Goal: Information Seeking & Learning: Learn about a topic

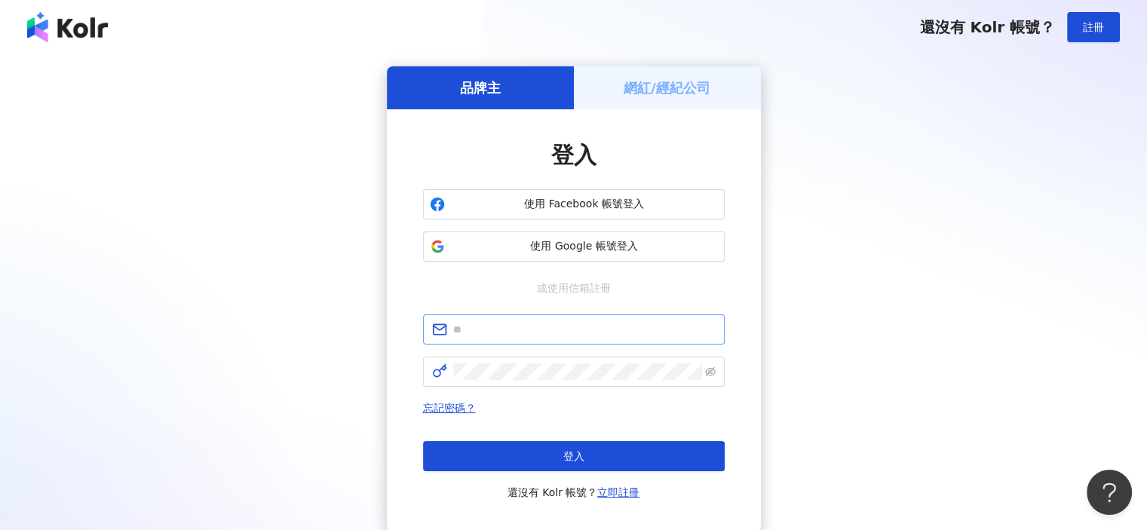
click at [557, 318] on span at bounding box center [574, 330] width 302 height 30
click at [550, 325] on input "text" at bounding box center [584, 329] width 262 height 17
type input "**********"
click button "登入" at bounding box center [574, 456] width 302 height 30
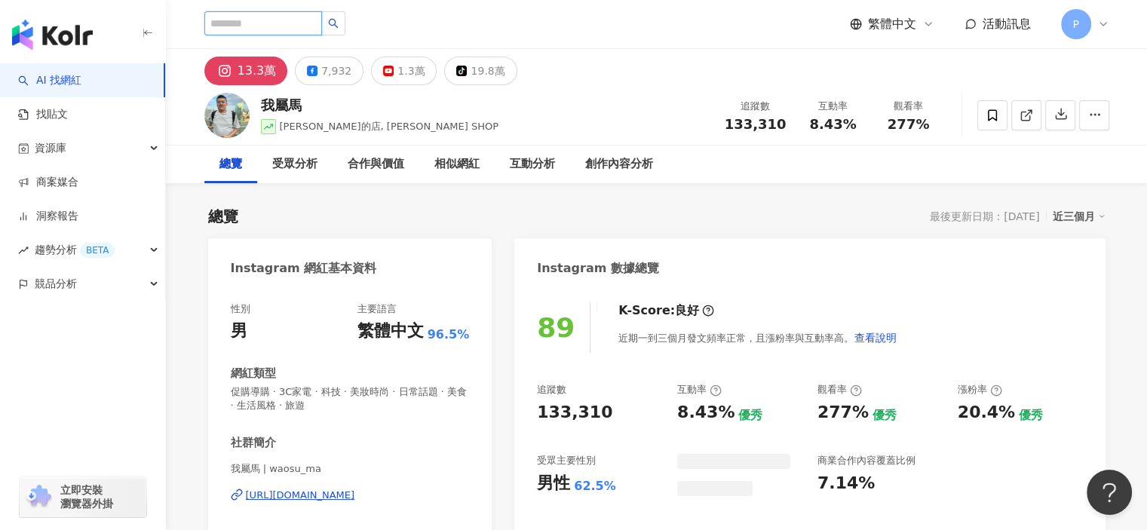
click at [256, 17] on input "search" at bounding box center [263, 23] width 118 height 24
paste input "**********"
type input "**********"
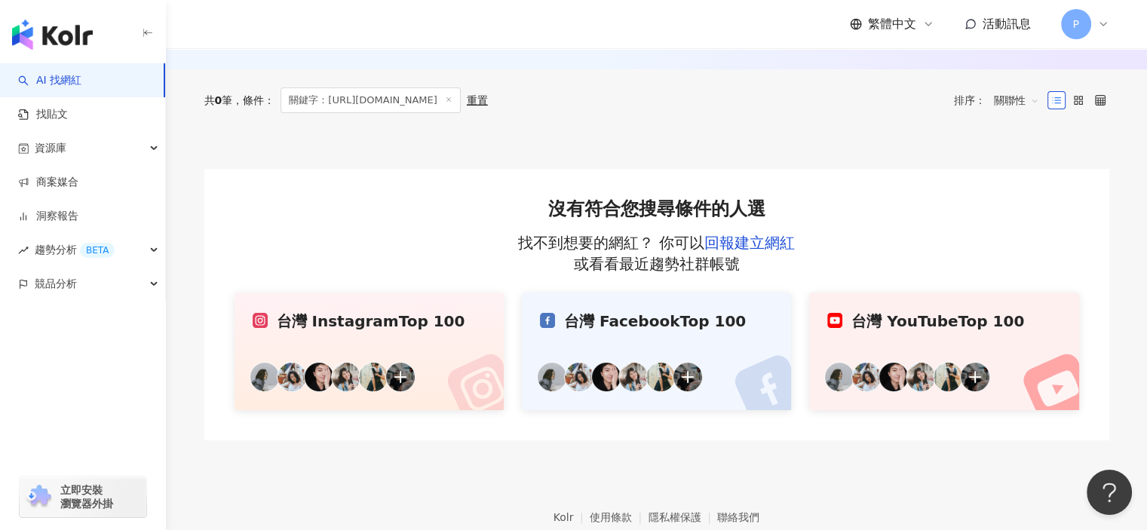
scroll to position [118, 0]
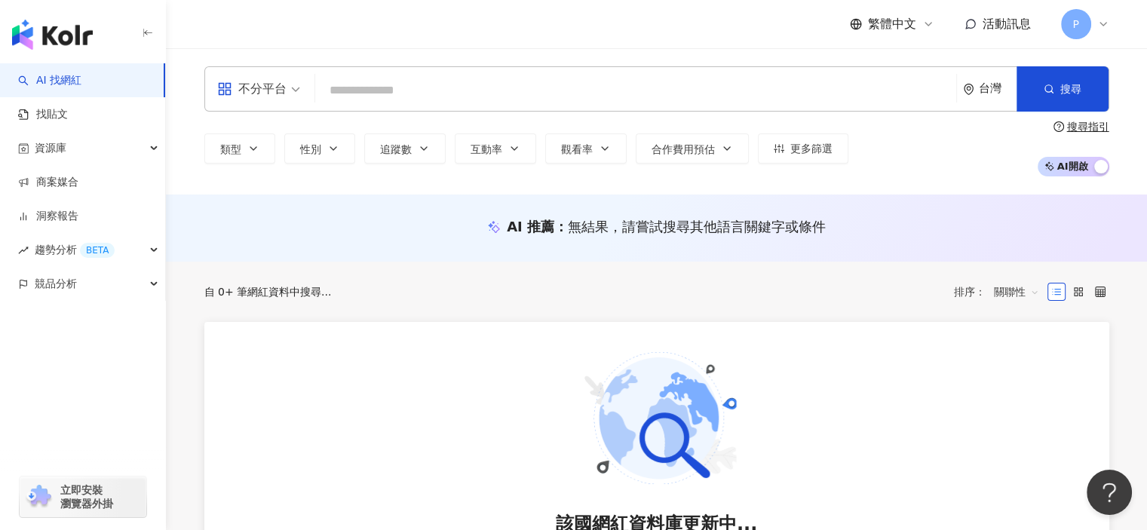
click at [425, 101] on input "search" at bounding box center [635, 90] width 629 height 29
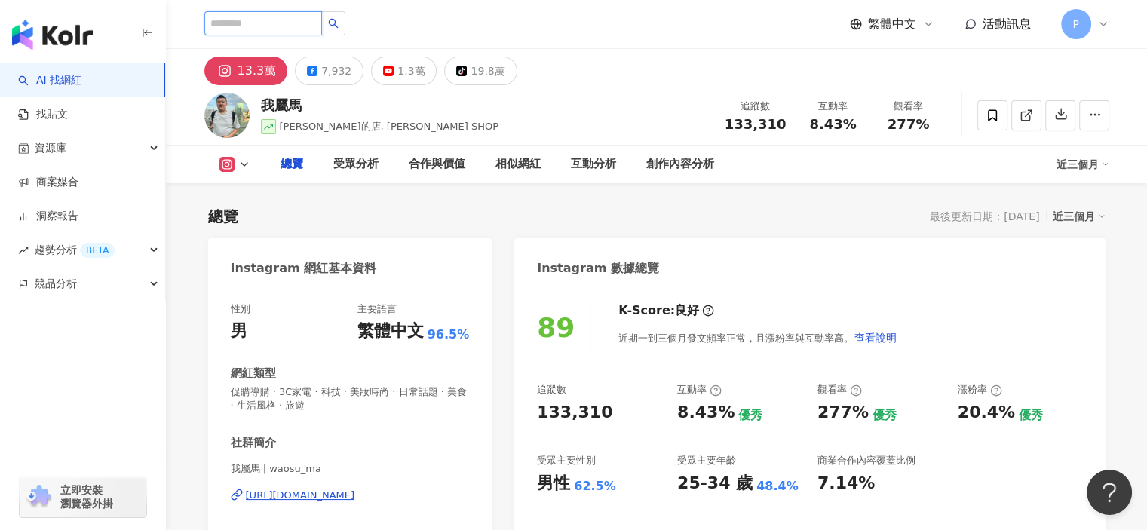
click at [272, 14] on input "search" at bounding box center [263, 23] width 118 height 24
paste input "**********"
type input "**********"
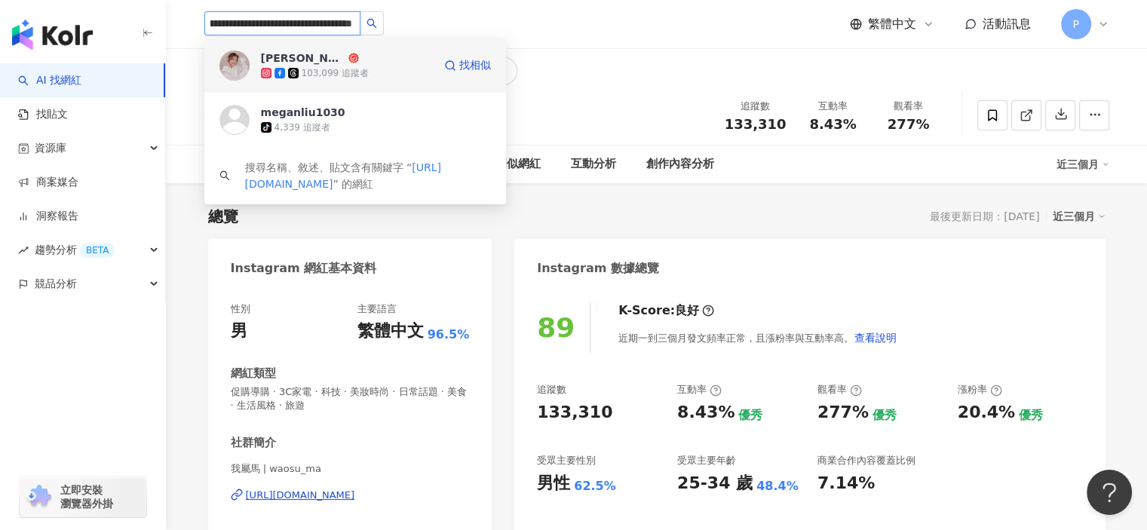
click at [311, 65] on div "劉品妤 Megan" at bounding box center [303, 58] width 84 height 15
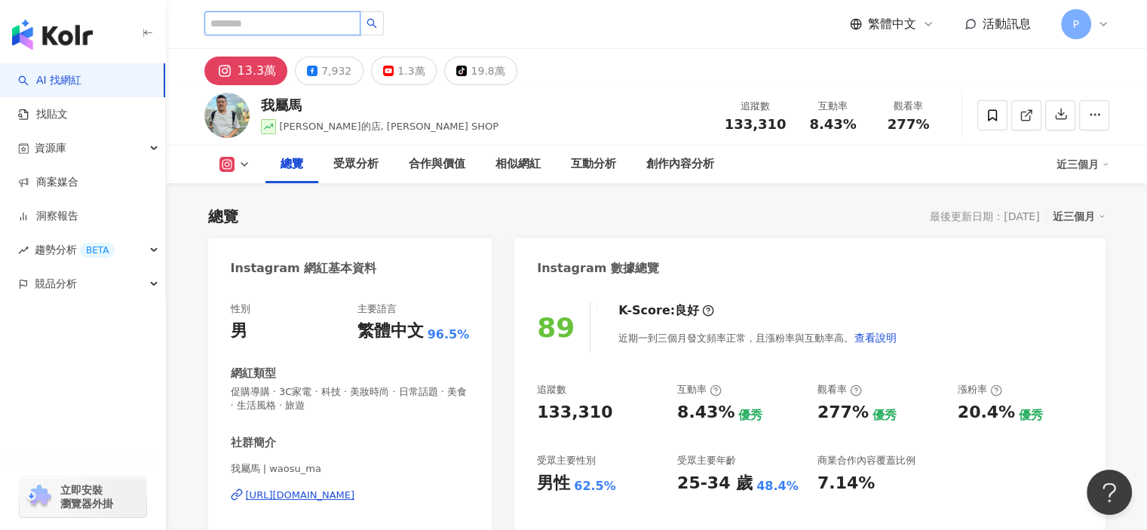
scroll to position [0, 0]
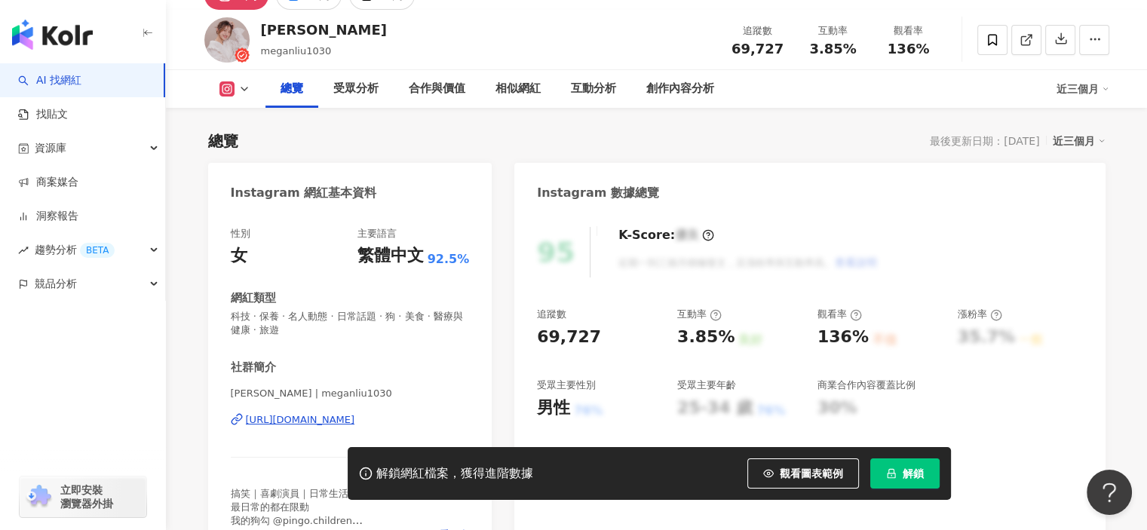
click at [898, 479] on button "解鎖" at bounding box center [904, 474] width 69 height 30
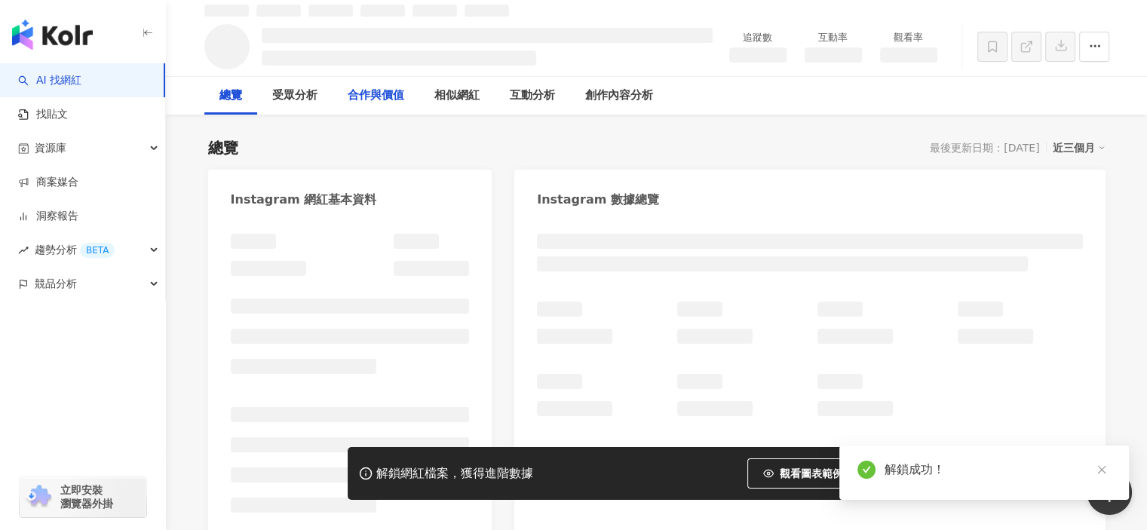
scroll to position [91, 0]
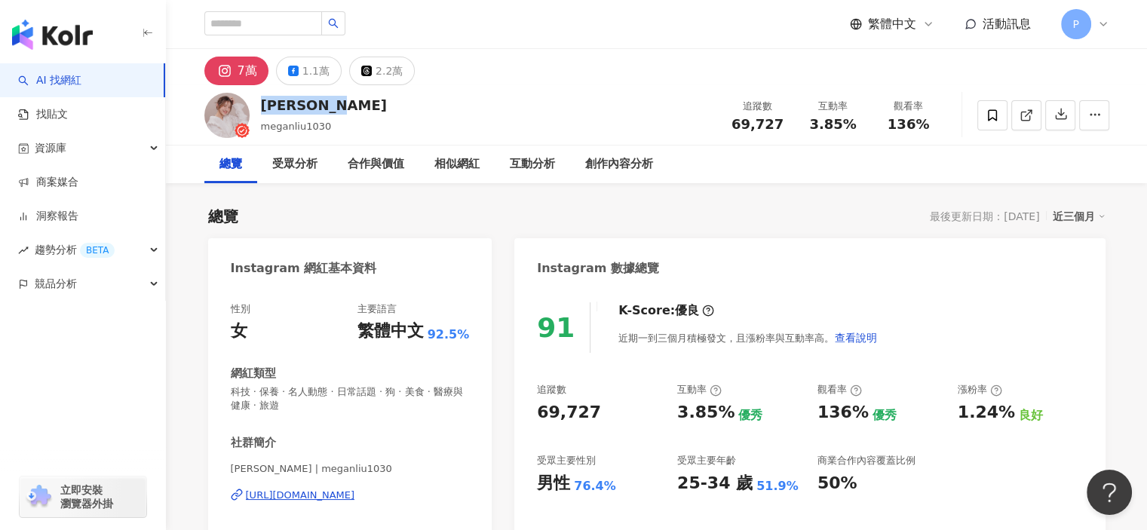
drag, startPoint x: 355, startPoint y: 106, endPoint x: 262, endPoint y: 105, distance: 93.5
click at [262, 105] on div "劉品妤 Megan meganliu1030 追蹤數 69,727 互動率 3.85% 觀看率 136%" at bounding box center [656, 115] width 965 height 60
copy div "劉品妤 Megan"
click at [297, 63] on button "1.1萬" at bounding box center [309, 71] width 66 height 29
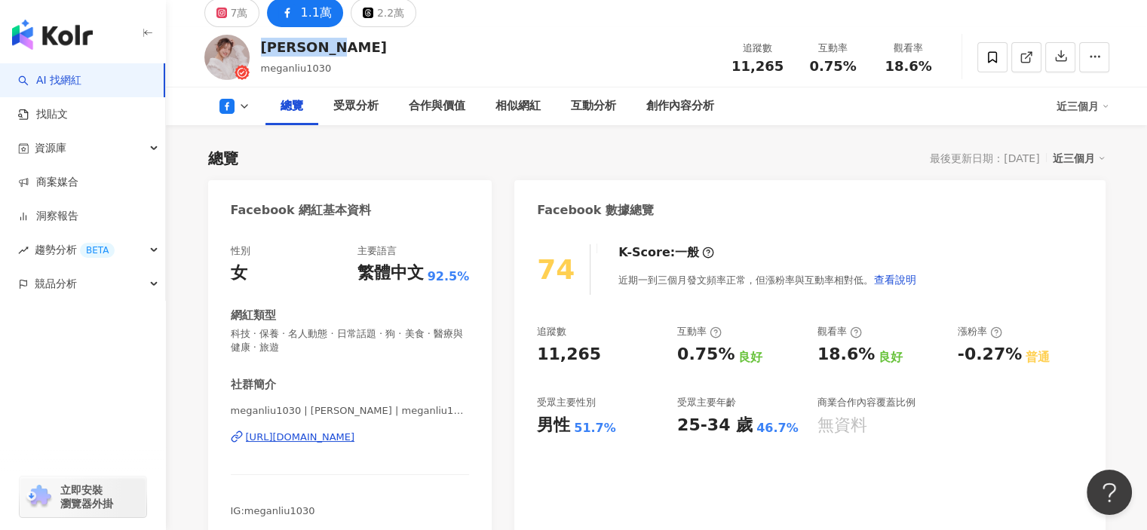
scroll to position [75, 0]
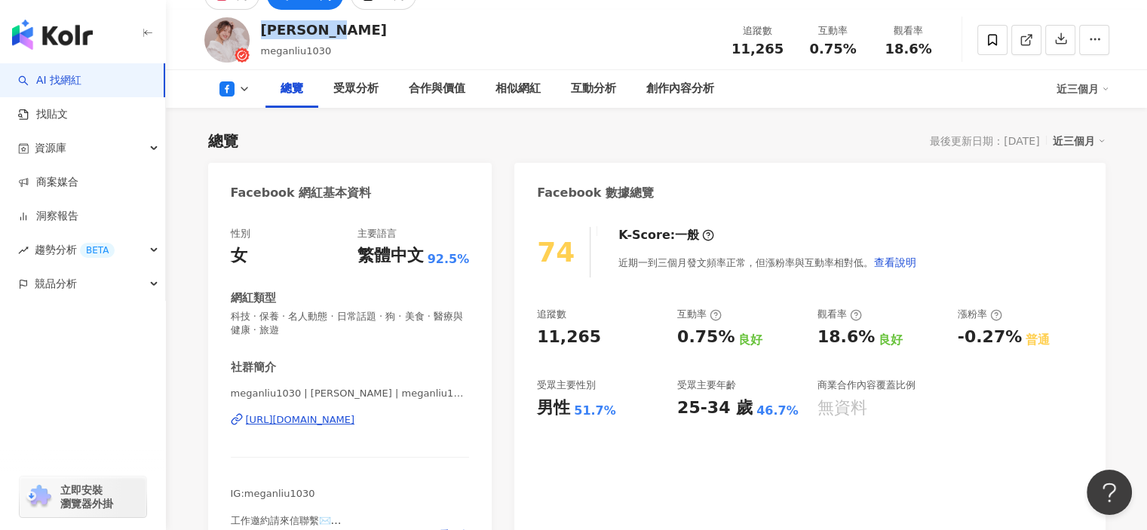
click at [354, 422] on div "https://www.facebook.com/190350625064787" at bounding box center [300, 420] width 109 height 14
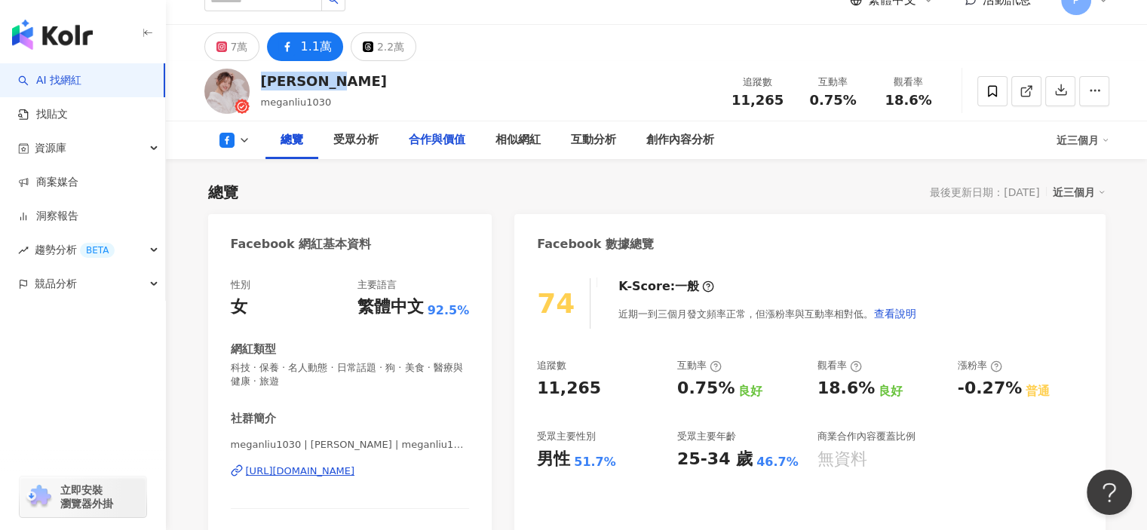
scroll to position [0, 0]
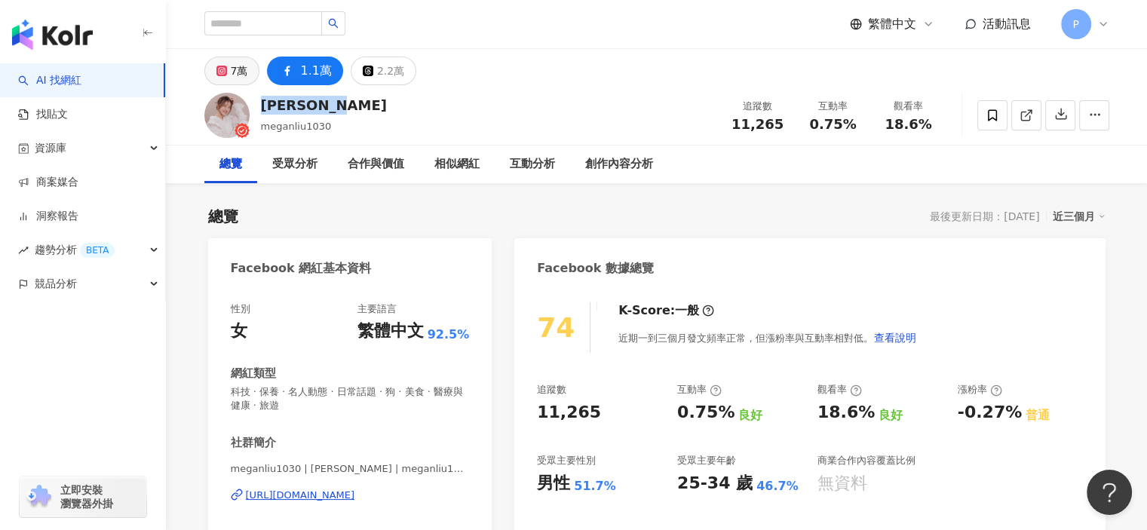
click at [244, 72] on div "7萬" at bounding box center [239, 70] width 17 height 21
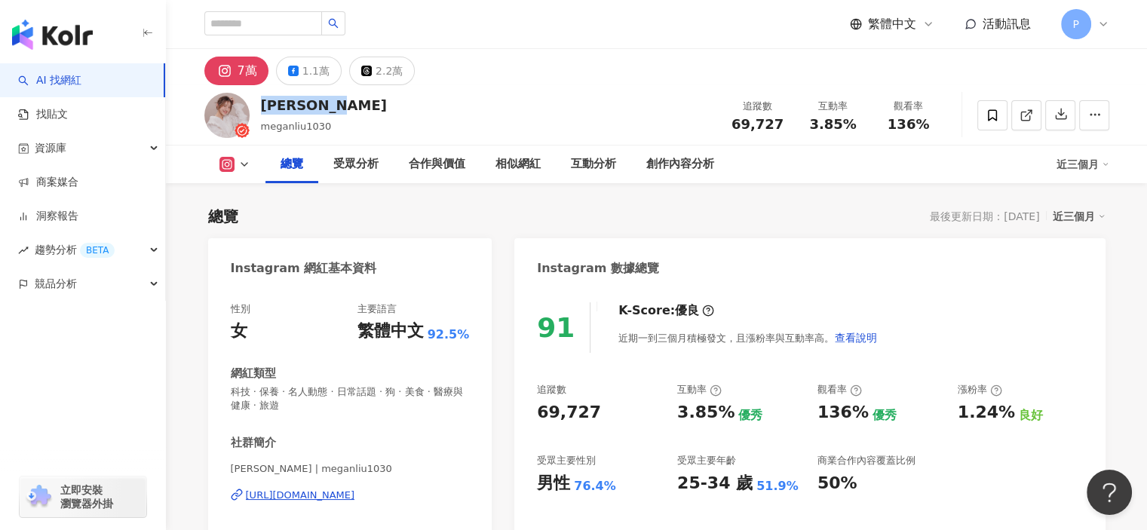
click at [332, 489] on div "[URL][DOMAIN_NAME]" at bounding box center [300, 496] width 109 height 14
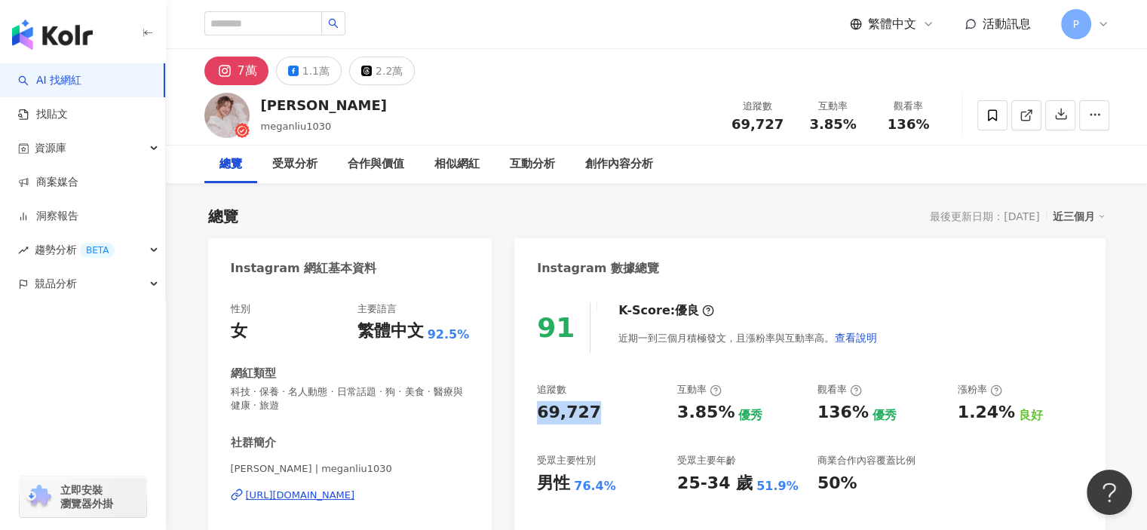
drag, startPoint x: 594, startPoint y: 416, endPoint x: 530, endPoint y: 417, distance: 63.4
click at [530, 417] on div "91 K-Score : 優良 近期一到三個月積極發文，且漲粉率與互動率高。 查看說明 追蹤數 69,727 互動率 3.85% 優秀 觀看率 136% 優秀…" at bounding box center [809, 463] width 591 height 352
copy div "69,727"
click at [302, 77] on div "1.1萬" at bounding box center [315, 70] width 27 height 21
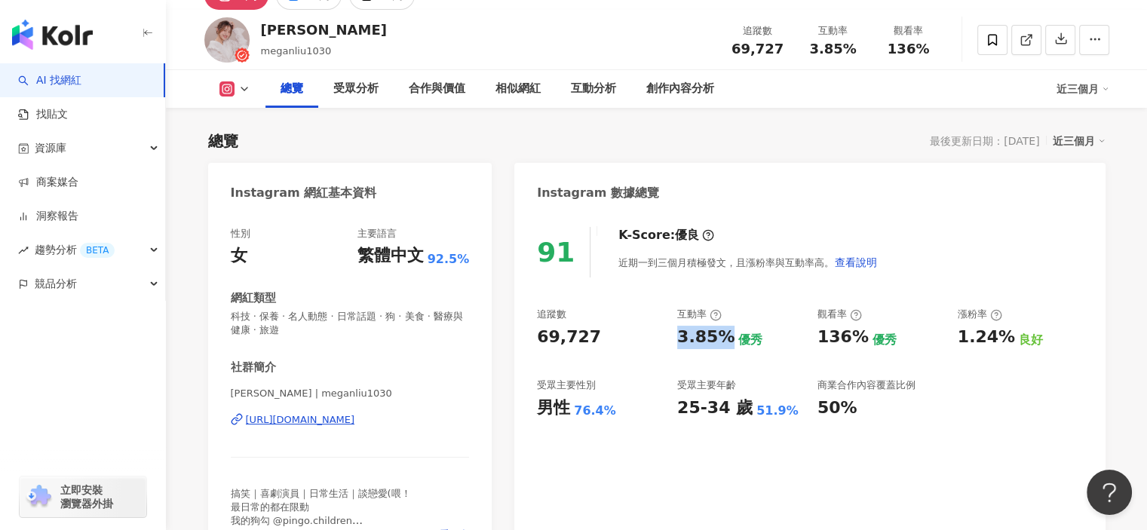
drag, startPoint x: 677, startPoint y: 342, endPoint x: 729, endPoint y: 336, distance: 52.3
click at [729, 336] on div "3.85% 優秀" at bounding box center [739, 337] width 125 height 23
copy div "3.85%"
click at [545, 411] on div "男性" at bounding box center [553, 408] width 33 height 23
drag, startPoint x: 539, startPoint y: 409, endPoint x: 570, endPoint y: 414, distance: 31.4
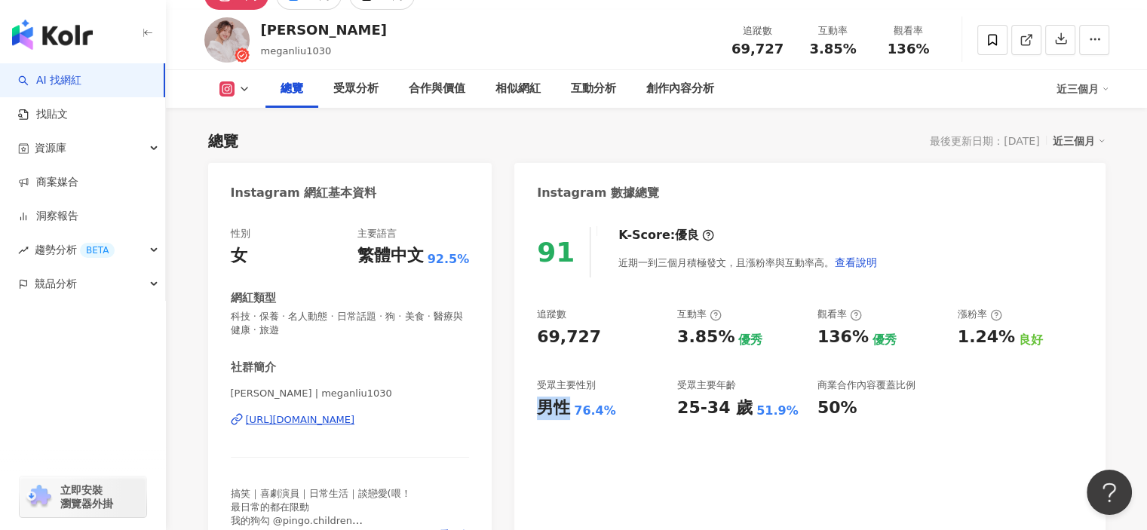
click at [570, 414] on div "男性" at bounding box center [553, 408] width 33 height 23
copy div "男性"
click at [574, 412] on div "76.4%" at bounding box center [595, 411] width 42 height 17
drag, startPoint x: 573, startPoint y: 412, endPoint x: 622, endPoint y: 408, distance: 48.4
click at [618, 411] on div "男性 76.4%" at bounding box center [599, 408] width 125 height 23
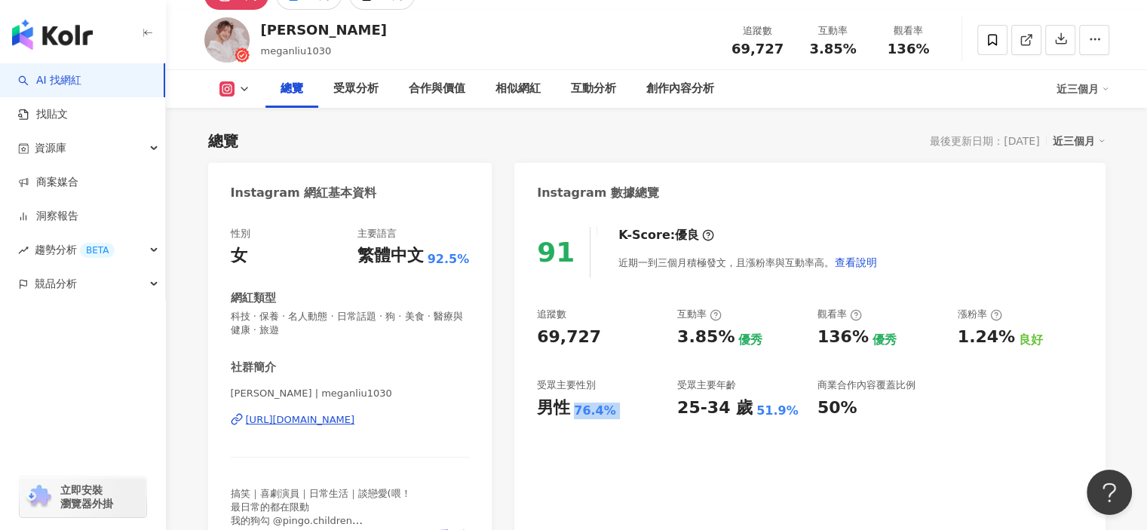
copy div "76.4%"
drag, startPoint x: 679, startPoint y: 410, endPoint x: 750, endPoint y: 410, distance: 70.9
click at [750, 410] on div "25-34 歲 51.9%" at bounding box center [739, 408] width 125 height 23
copy div "25-34 歲"
drag, startPoint x: 787, startPoint y: 412, endPoint x: 747, endPoint y: 414, distance: 40.0
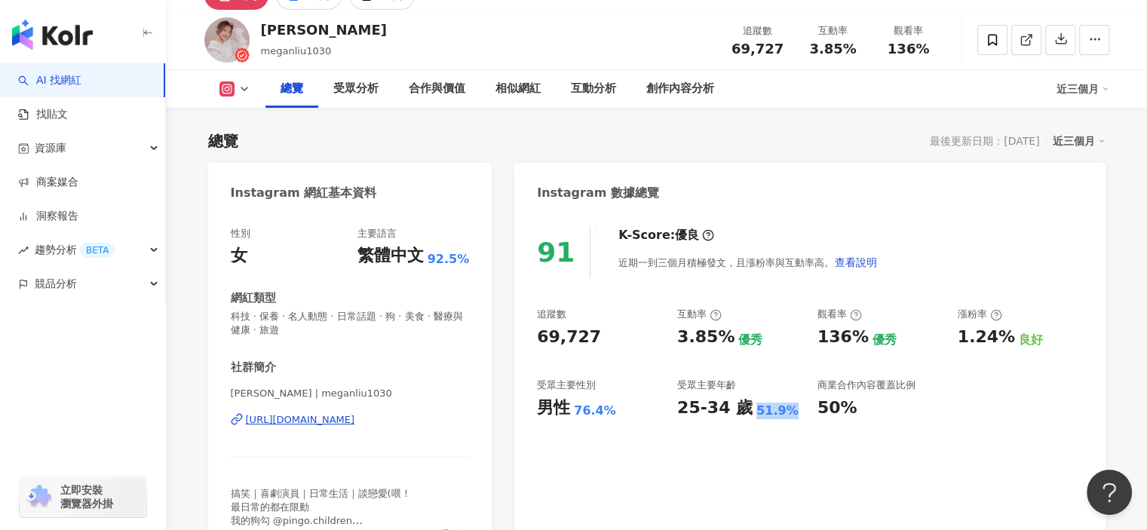
click at [747, 414] on div "25-34 歲 51.9%" at bounding box center [739, 408] width 125 height 23
copy div "51.9%"
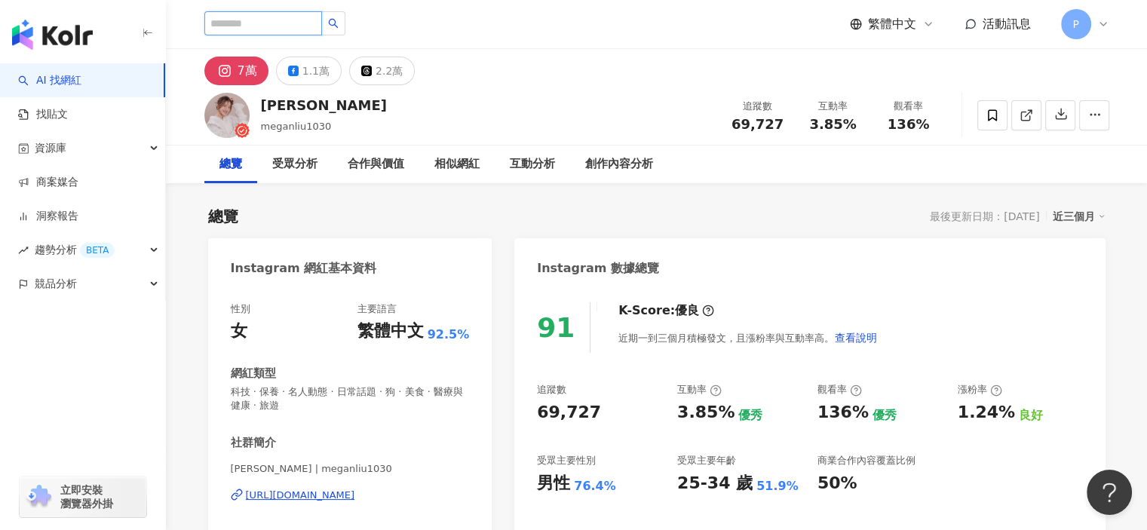
click at [278, 30] on input "search" at bounding box center [263, 23] width 118 height 24
paste input "**********"
type input "**********"
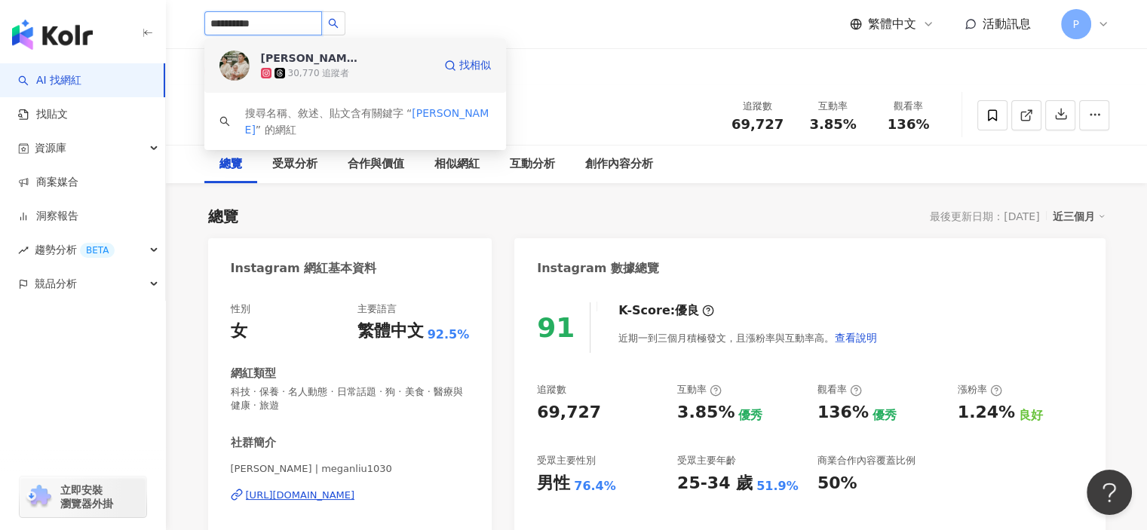
click at [407, 78] on div "30,770 追蹤者" at bounding box center [347, 73] width 172 height 15
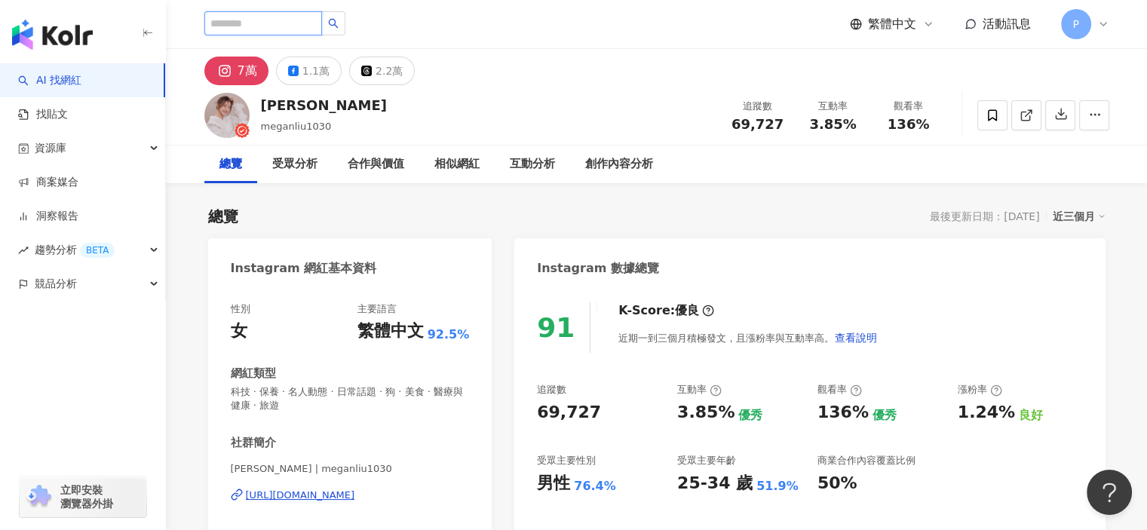
click at [247, 33] on input "search" at bounding box center [263, 23] width 118 height 24
paste input "**********"
type input "**********"
click at [385, 17] on div "**********" at bounding box center [656, 24] width 905 height 48
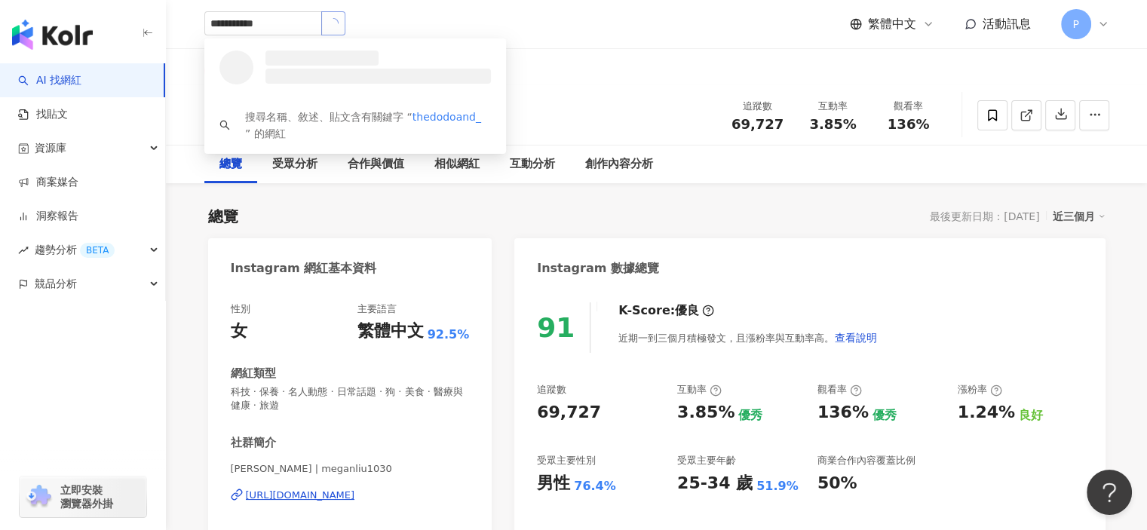
click at [339, 20] on icon "loading" at bounding box center [333, 23] width 11 height 11
click at [355, 66] on div "92,438 追蹤者" at bounding box center [347, 73] width 172 height 15
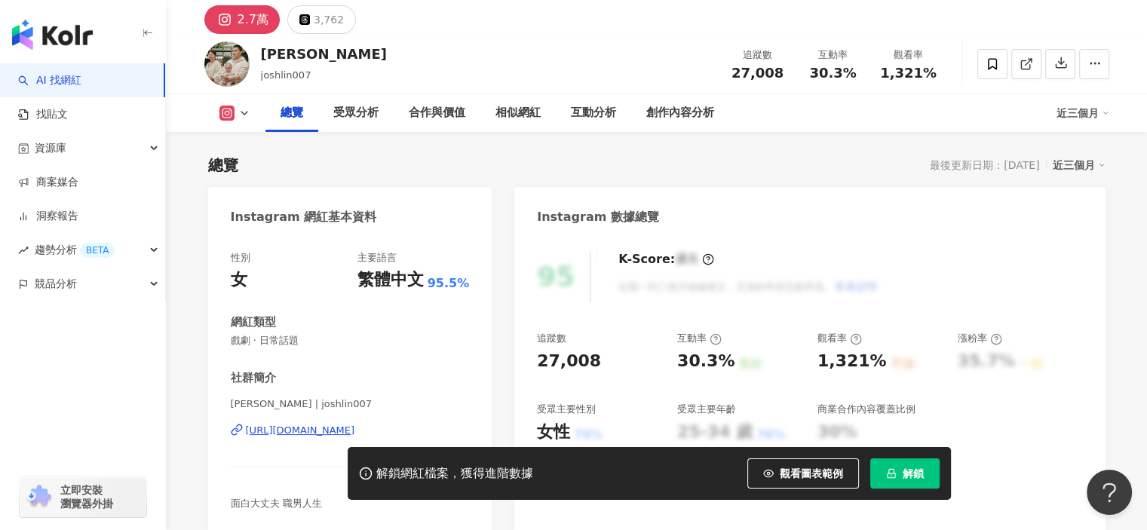
scroll to position [75, 0]
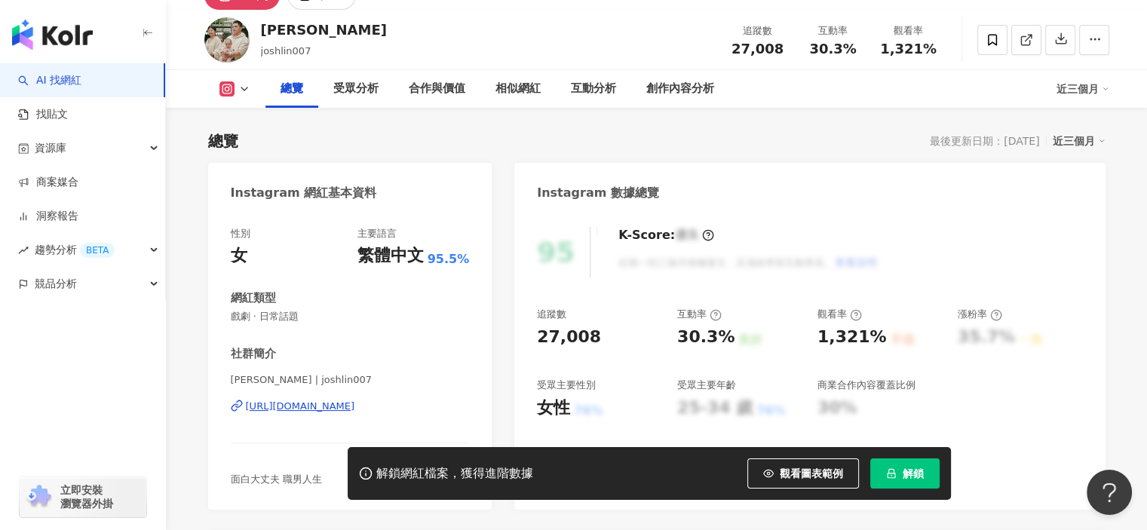
click at [895, 476] on icon "lock" at bounding box center [891, 474] width 8 height 10
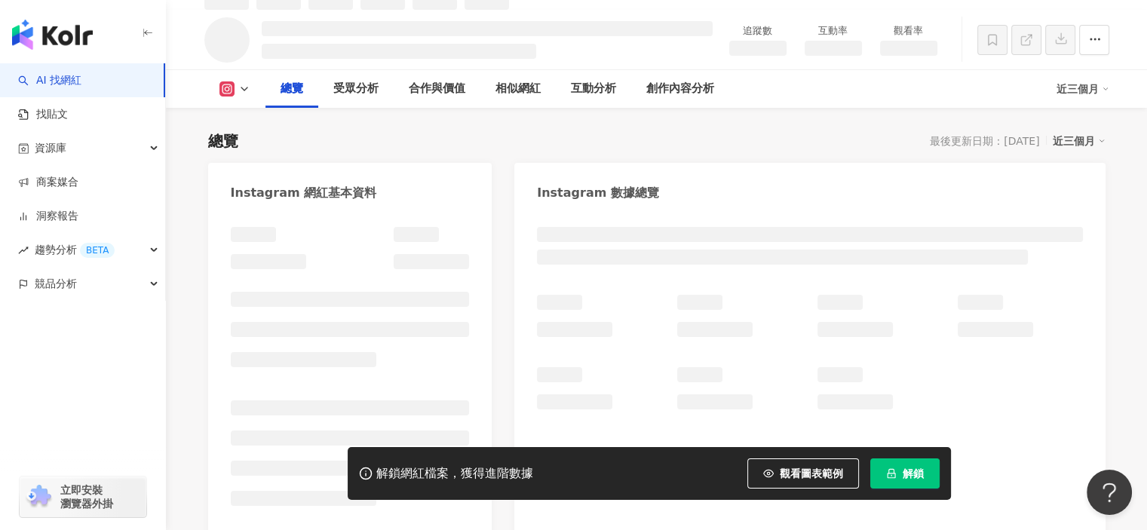
scroll to position [91, 0]
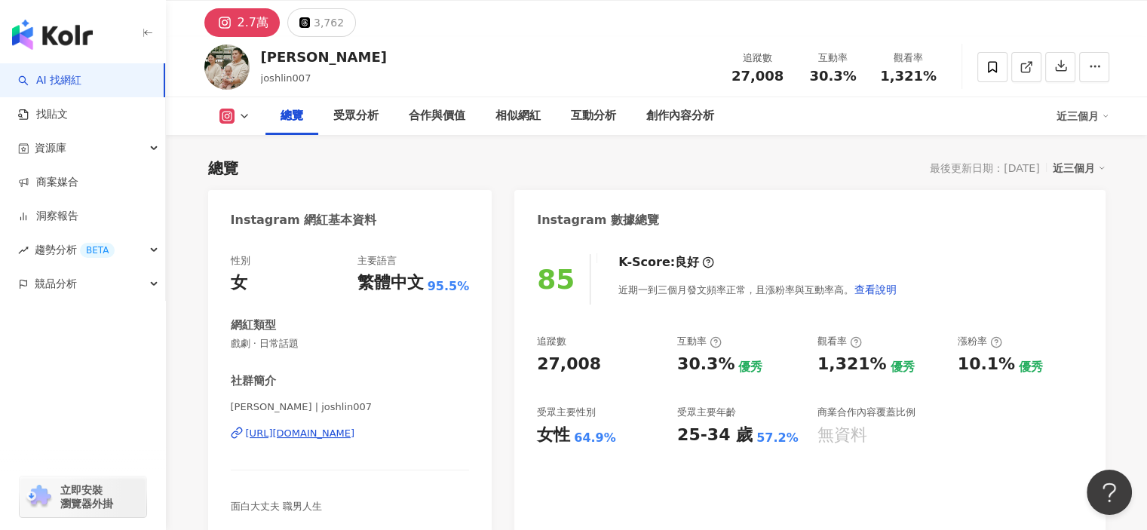
scroll to position [75, 0]
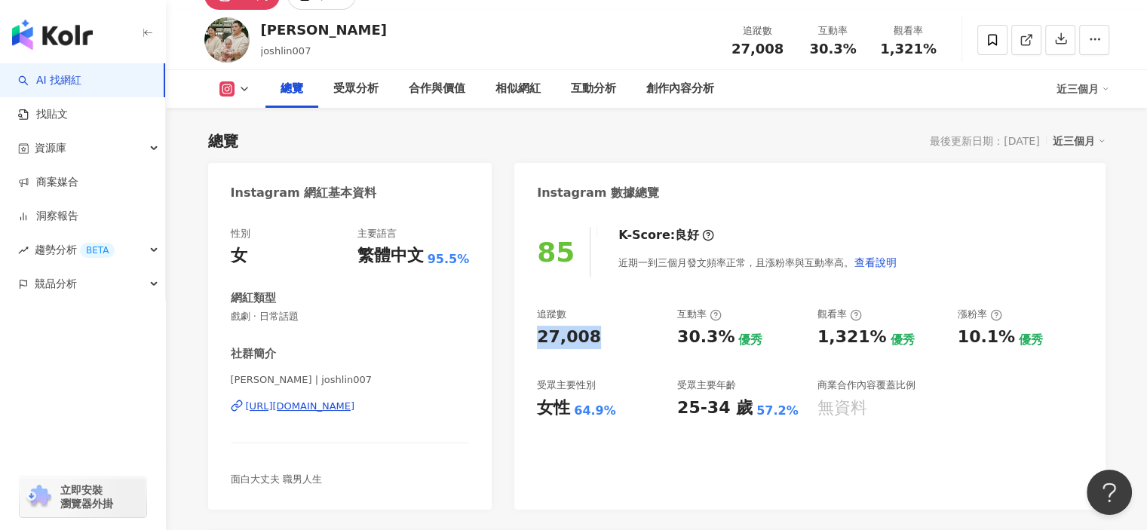
drag, startPoint x: 588, startPoint y: 340, endPoint x: 526, endPoint y: 346, distance: 62.9
click at [526, 346] on div "85 K-Score : 良好 近期一到三個月發文頻率正常，且漲粉率與互動率高。 查看說明 追蹤數 27,008 互動率 30.3% 優秀 觀看率 1,321…" at bounding box center [809, 361] width 591 height 298
copy div "27,008"
click at [695, 336] on div "30.3%" at bounding box center [705, 337] width 57 height 23
drag, startPoint x: 618, startPoint y: 400, endPoint x: 595, endPoint y: 406, distance: 24.1
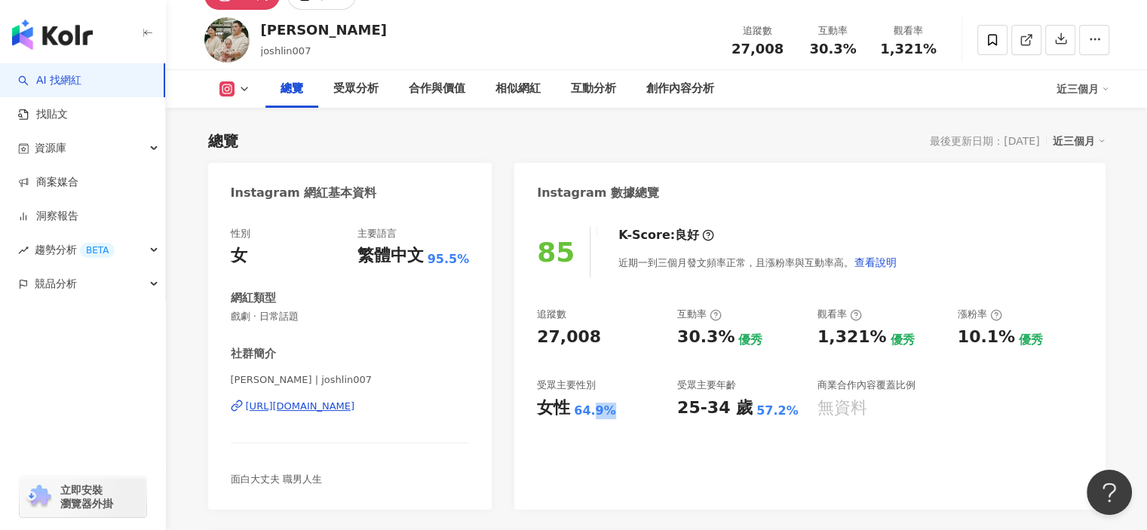
click at [595, 406] on div "女性 64.9%" at bounding box center [599, 408] width 125 height 23
click at [704, 340] on div "30.3%" at bounding box center [705, 337] width 57 height 23
drag, startPoint x: 669, startPoint y: 338, endPoint x: 717, endPoint y: 342, distance: 47.7
click at [717, 342] on div "追蹤數 27,008 互動率 30.3% 優秀 觀看率 1,321% 優秀 漲粉率 10.1% 優秀 受眾主要性別 女性 64.9% 受眾主要年齡 25-34…" at bounding box center [809, 364] width 545 height 112
click at [697, 343] on div "30.3%" at bounding box center [705, 337] width 57 height 23
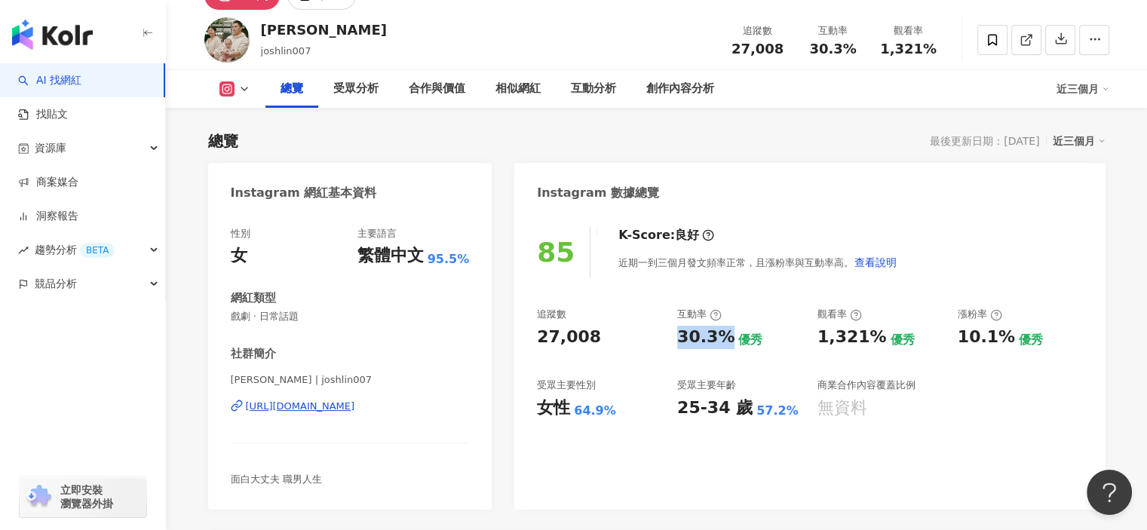
drag, startPoint x: 678, startPoint y: 340, endPoint x: 725, endPoint y: 342, distance: 46.8
click at [725, 342] on div "30.3%" at bounding box center [705, 337] width 57 height 23
copy div "30.3%"
drag, startPoint x: 567, startPoint y: 410, endPoint x: 534, endPoint y: 410, distance: 33.2
click at [534, 410] on div "85 K-Score : 良好 近期一到三個月發文頻率正常，且漲粉率與互動率高。 查看說明 追蹤數 27,008 互動率 30.3% 優秀 觀看率 1,321…" at bounding box center [809, 361] width 591 height 298
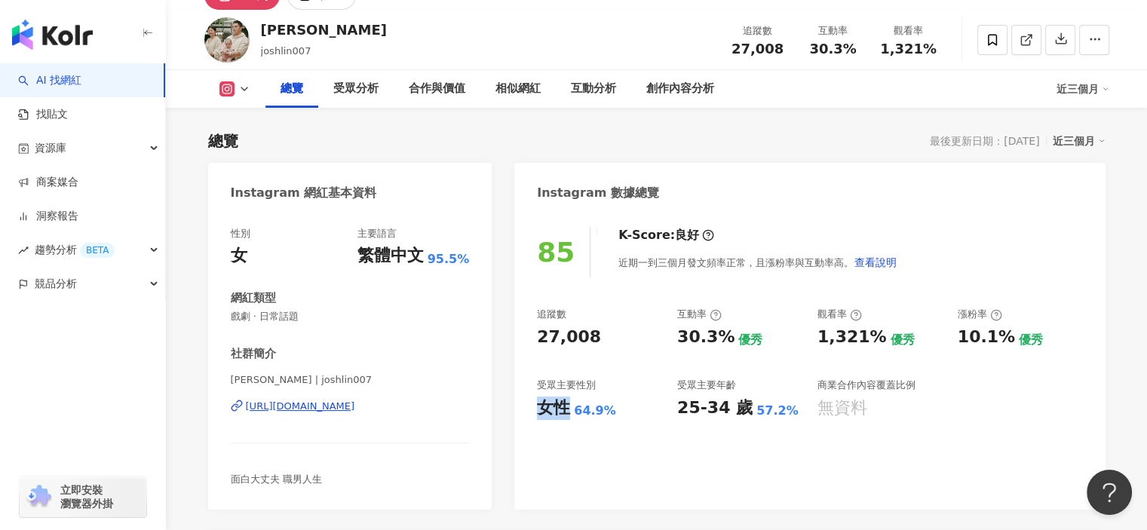
copy div "女性"
drag, startPoint x: 612, startPoint y: 410, endPoint x: 574, endPoint y: 414, distance: 38.7
click at [574, 414] on div "女性 64.9%" at bounding box center [599, 408] width 125 height 23
copy div "64.9%"
drag, startPoint x: 689, startPoint y: 410, endPoint x: 746, endPoint y: 409, distance: 56.6
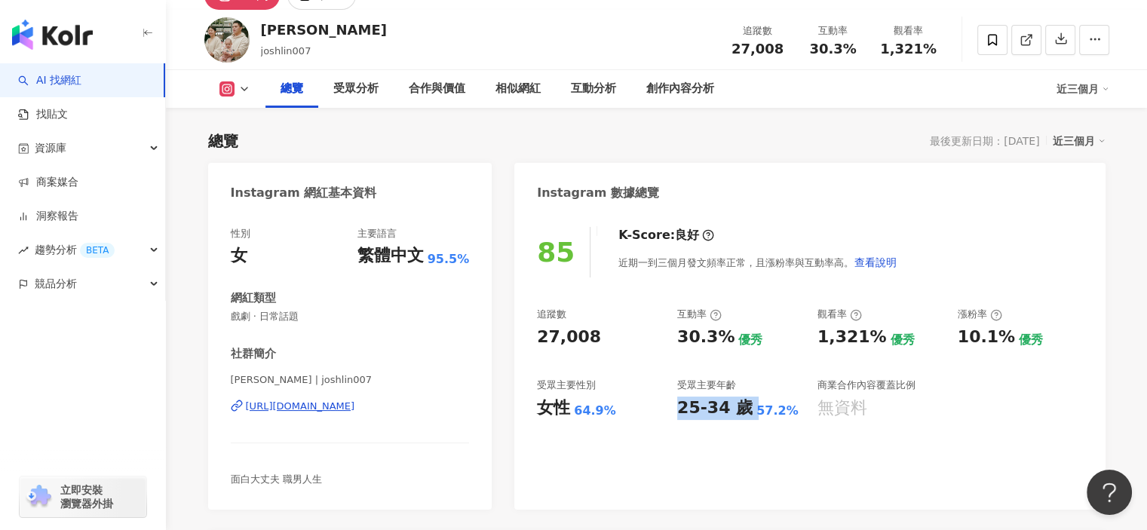
click at [746, 409] on div "25-34 歲 57.2%" at bounding box center [739, 408] width 125 height 23
copy div "25-34 歲"
click at [784, 415] on div "25-34 歲 57.2%" at bounding box center [739, 408] width 125 height 23
drag, startPoint x: 781, startPoint y: 410, endPoint x: 747, endPoint y: 411, distance: 34.7
click at [757, 411] on div "57.2%" at bounding box center [778, 411] width 42 height 17
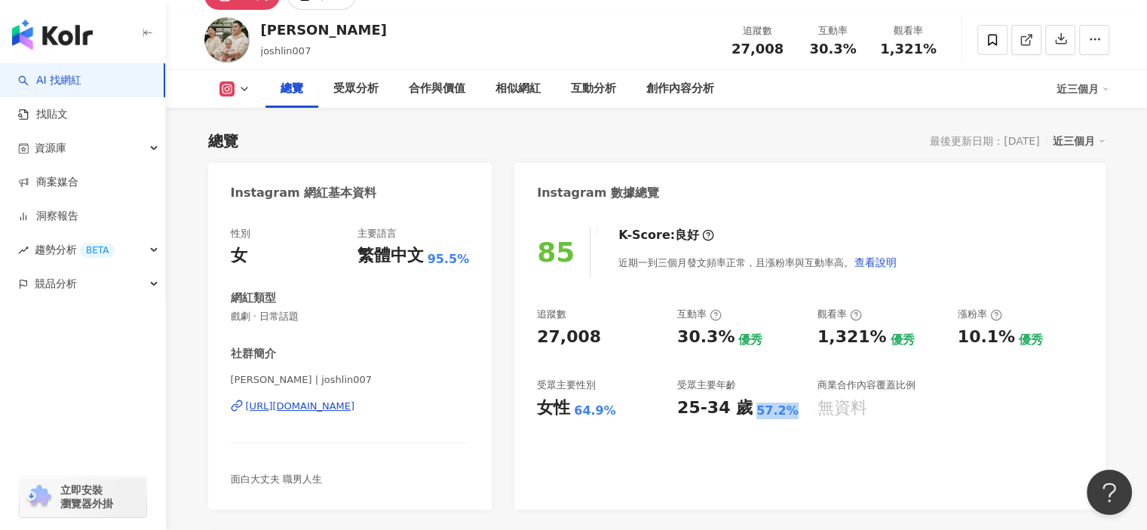
copy div "57.2%"
click at [235, 330] on div "性別 女 主要語言 繁體中文 95.5% 網紅類型 戲劇 · 日常話題 社群簡介 林木森JoshLin | joshlin007 https://www.in…" at bounding box center [350, 357] width 239 height 260
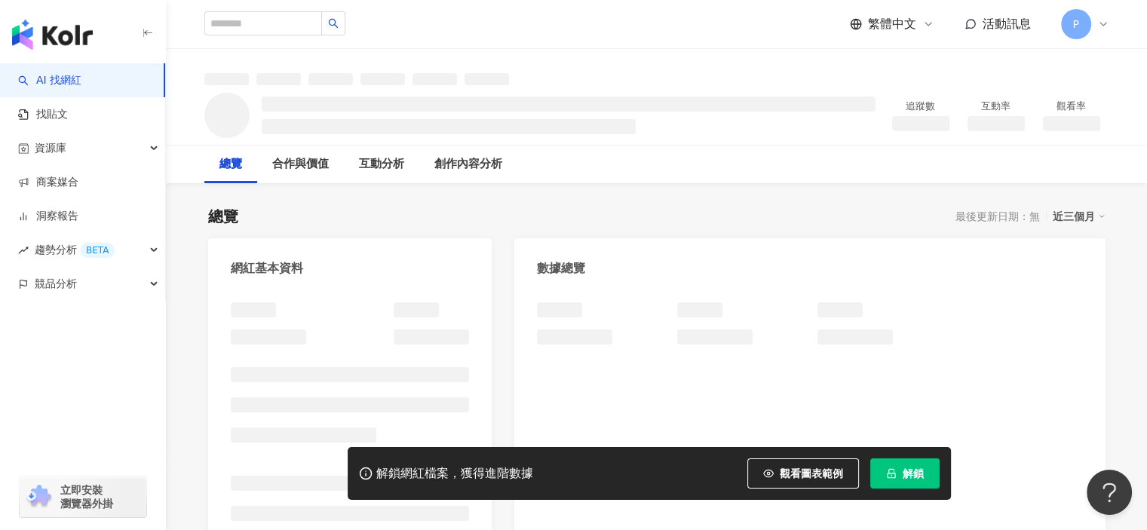
click at [908, 457] on div "解鎖網紅檔案，獲得進階數據 觀看圖表範例 解鎖" at bounding box center [649, 473] width 603 height 53
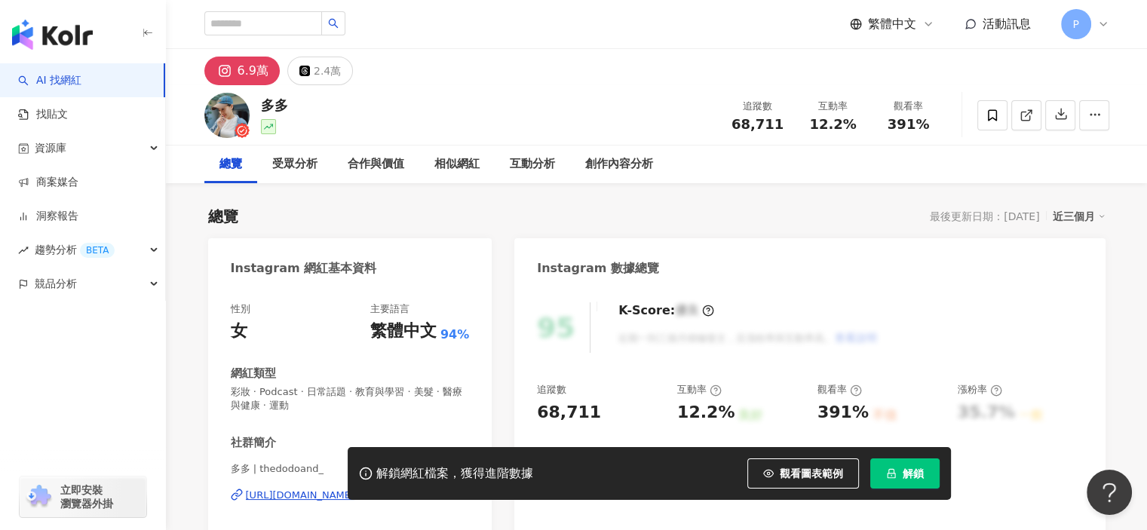
click at [906, 468] on span "解鎖" at bounding box center [913, 474] width 21 height 12
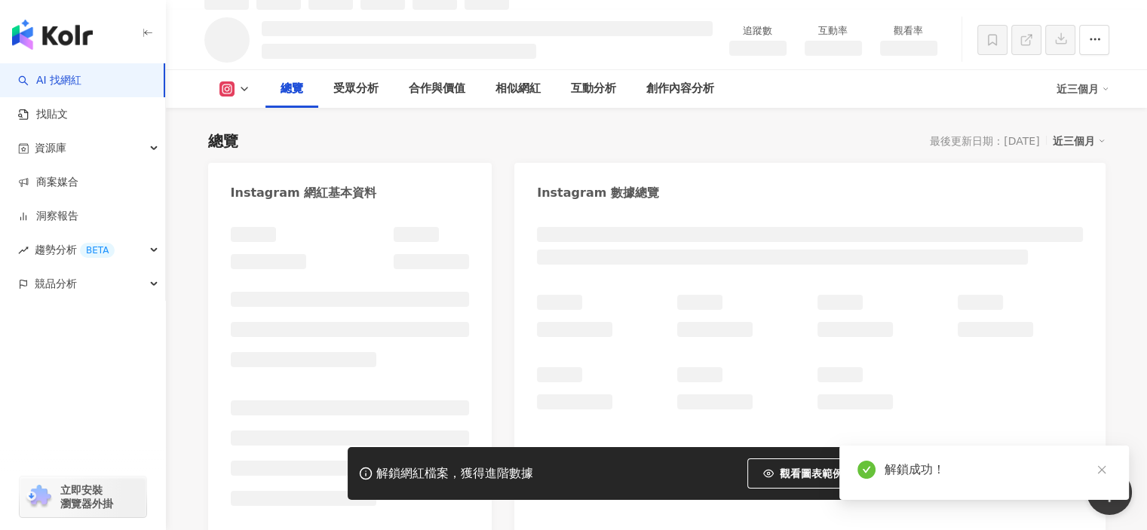
scroll to position [91, 0]
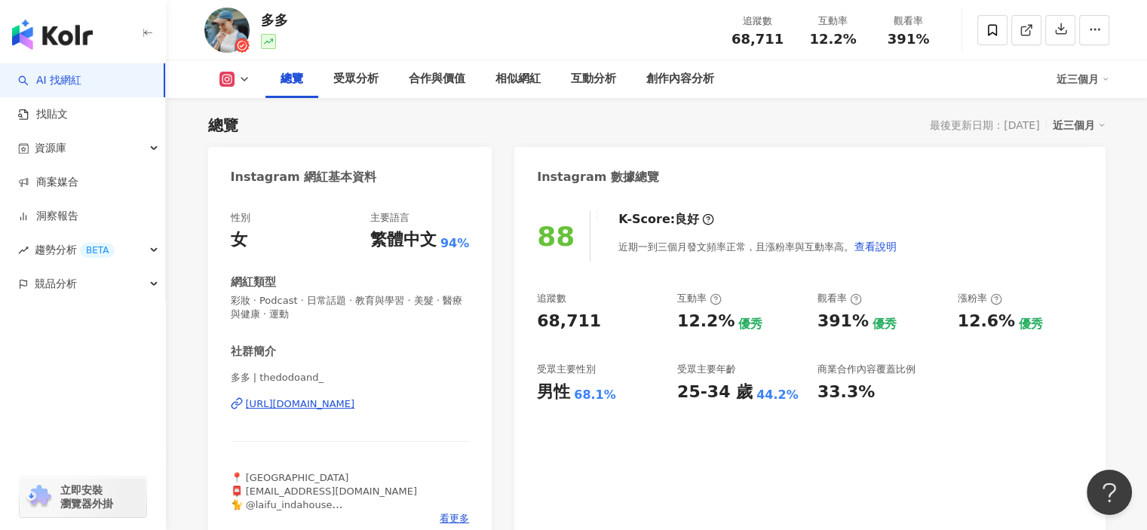
click at [771, 477] on div "88 K-Score : 良好 近期一到三個月發文頻率正常，且漲粉率與互動率高。 查看說明 追蹤數 68,711 互動率 12.2% 優秀 觀看率 391% …" at bounding box center [809, 372] width 591 height 352
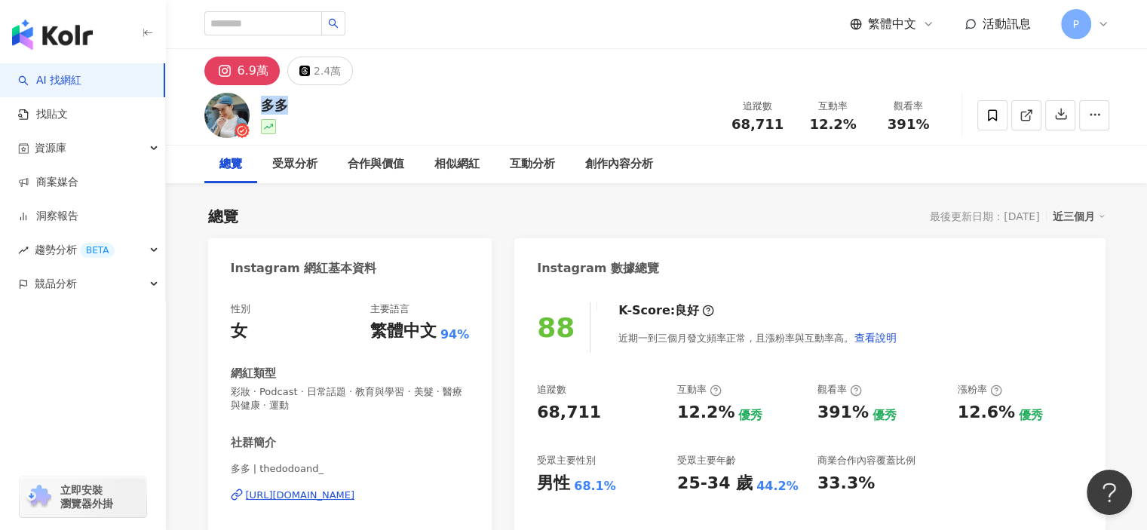
drag, startPoint x: 284, startPoint y: 103, endPoint x: 262, endPoint y: 105, distance: 21.2
click at [262, 105] on div "多多" at bounding box center [274, 105] width 27 height 19
copy div "多多"
drag, startPoint x: 548, startPoint y: 413, endPoint x: 528, endPoint y: 413, distance: 19.6
click at [528, 413] on div "88 K-Score : 良好 近期一到三個月發文頻率正常，且漲粉率與互動率高。 查看說明 追蹤數 68,711 互動率 12.2% 優秀 觀看率 391% …" at bounding box center [809, 463] width 591 height 352
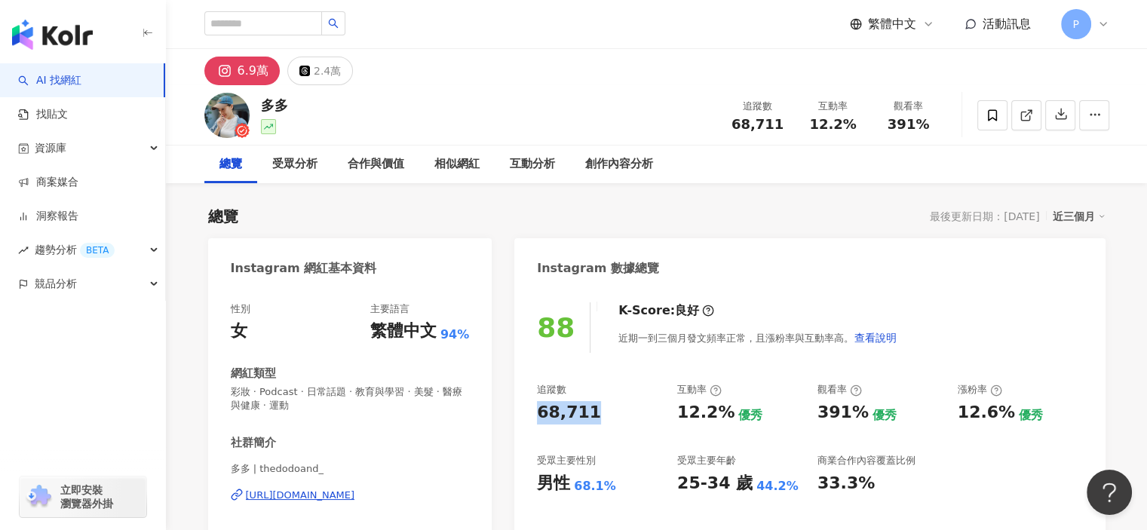
copy div "68,711"
drag, startPoint x: 680, startPoint y: 414, endPoint x: 725, endPoint y: 414, distance: 45.3
click at [725, 414] on div "12.2%" at bounding box center [705, 412] width 57 height 23
copy div "12.2%"
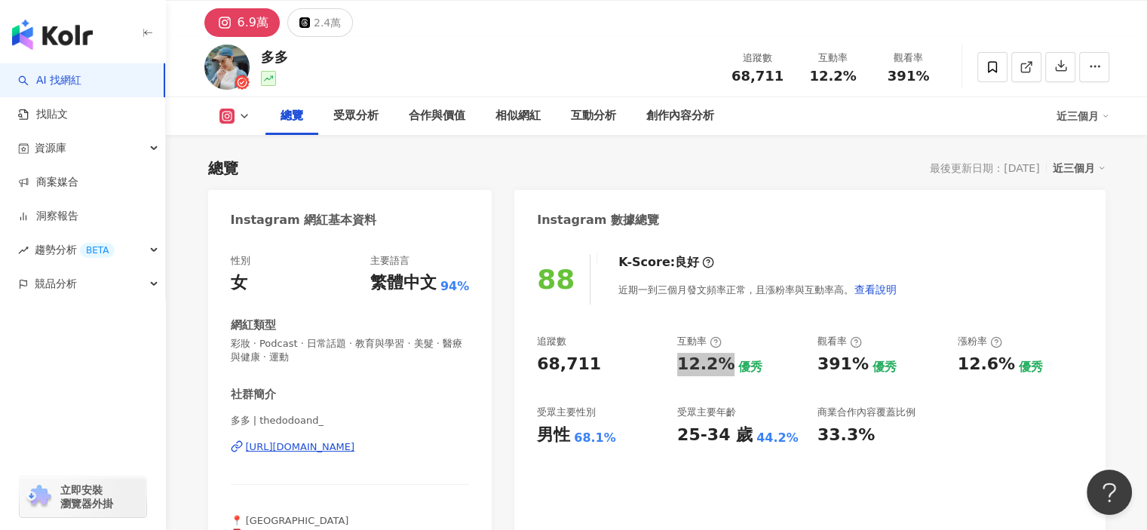
scroll to position [75, 0]
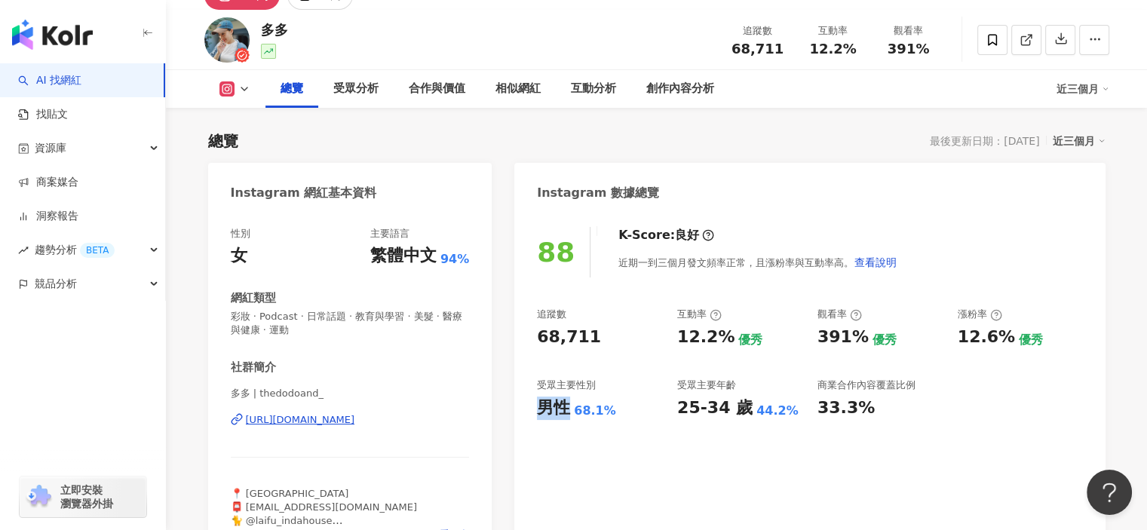
drag, startPoint x: 543, startPoint y: 410, endPoint x: 569, endPoint y: 411, distance: 25.7
click at [569, 411] on div "男性" at bounding box center [553, 408] width 33 height 23
copy div "男性"
drag, startPoint x: 575, startPoint y: 407, endPoint x: 618, endPoint y: 410, distance: 43.2
click at [618, 410] on div "男性 68.1%" at bounding box center [599, 408] width 125 height 23
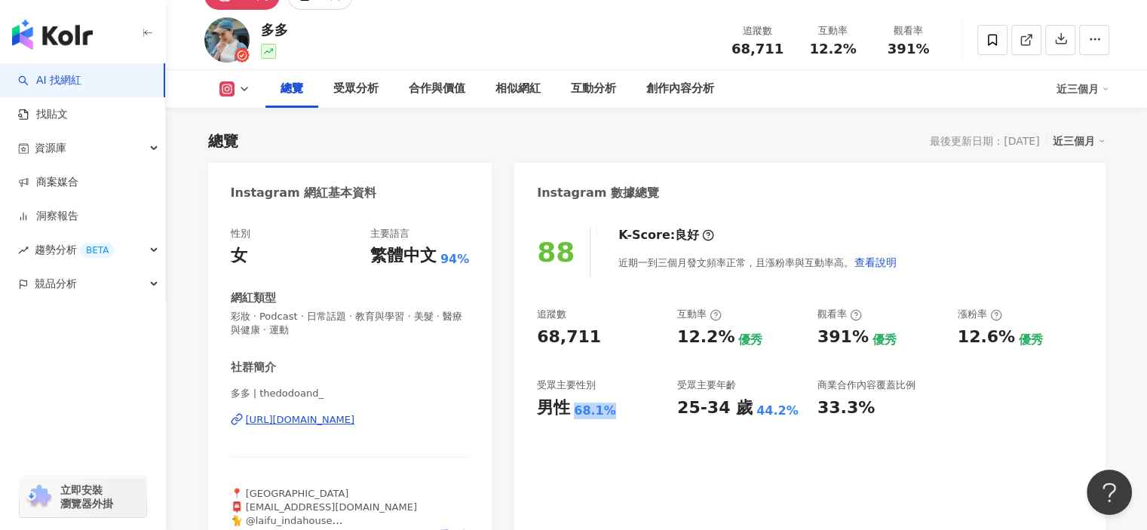
copy div "68.1%"
drag, startPoint x: 677, startPoint y: 406, endPoint x: 748, endPoint y: 410, distance: 71.8
click at [748, 410] on div "25-34 歲 44.2%" at bounding box center [739, 408] width 125 height 23
copy div "25-34 歲"
click at [781, 409] on div "44.2%" at bounding box center [778, 411] width 42 height 17
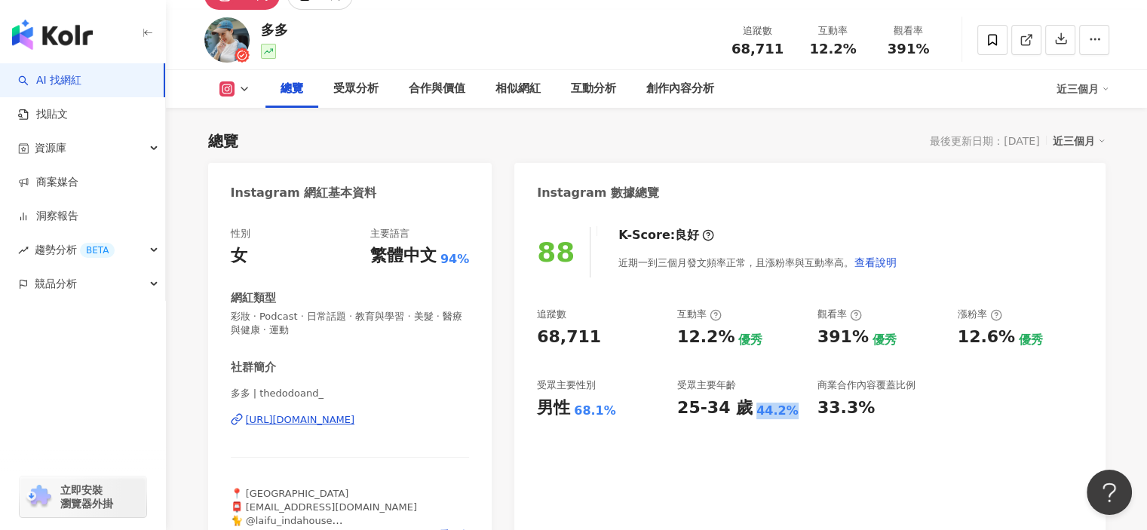
drag, startPoint x: 784, startPoint y: 410, endPoint x: 743, endPoint y: 410, distance: 40.7
click at [743, 410] on div "25-34 歲 44.2%" at bounding box center [739, 408] width 125 height 23
copy div "25-34 歲 44.2%"
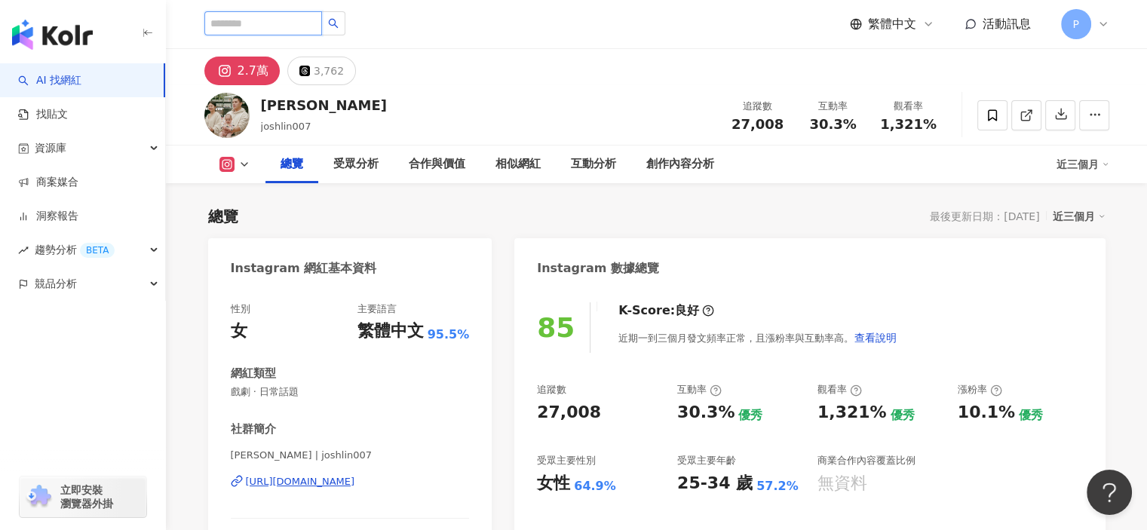
click at [311, 27] on input "search" at bounding box center [263, 23] width 118 height 24
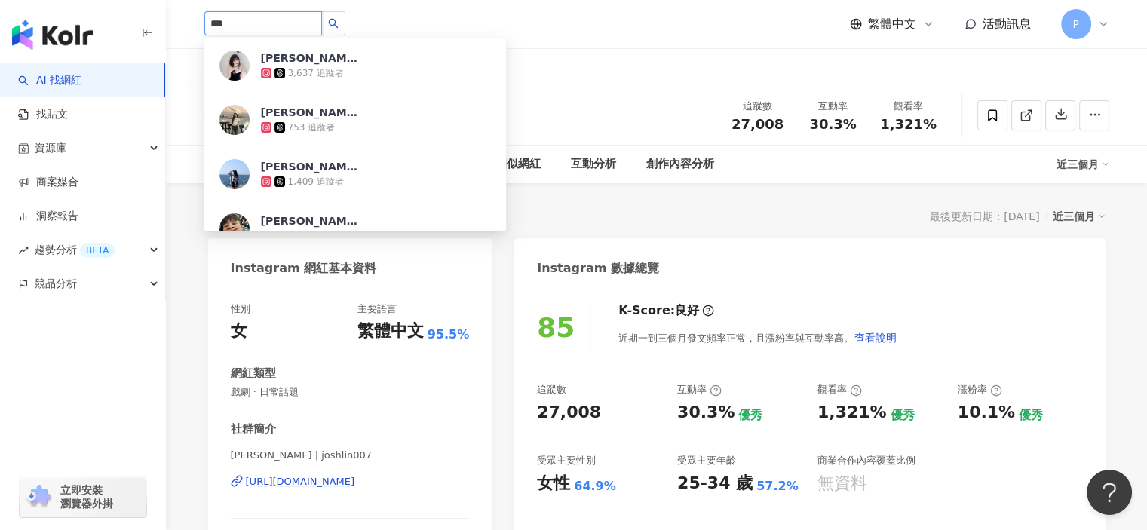
type input "***"
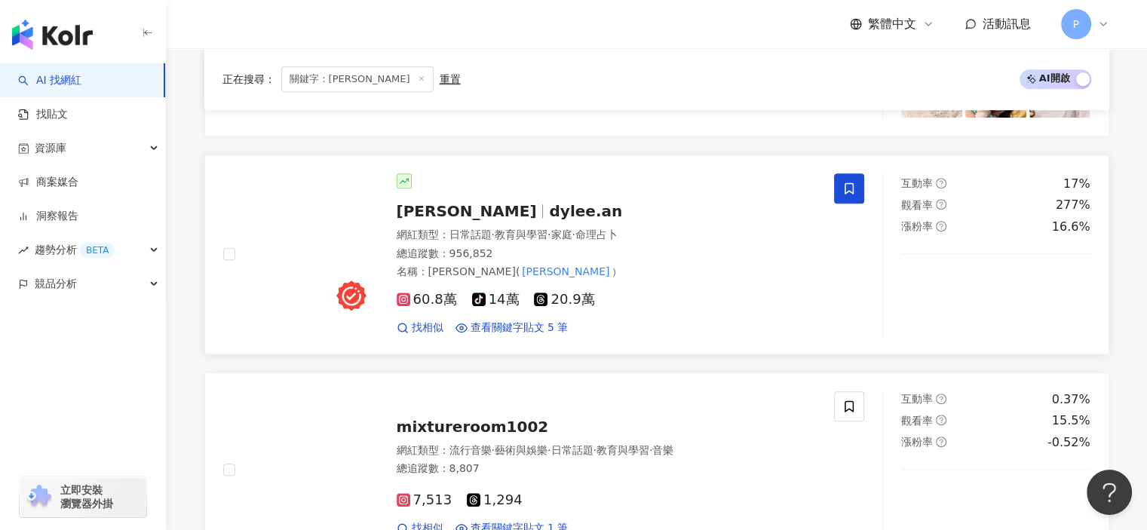
scroll to position [1117, 0]
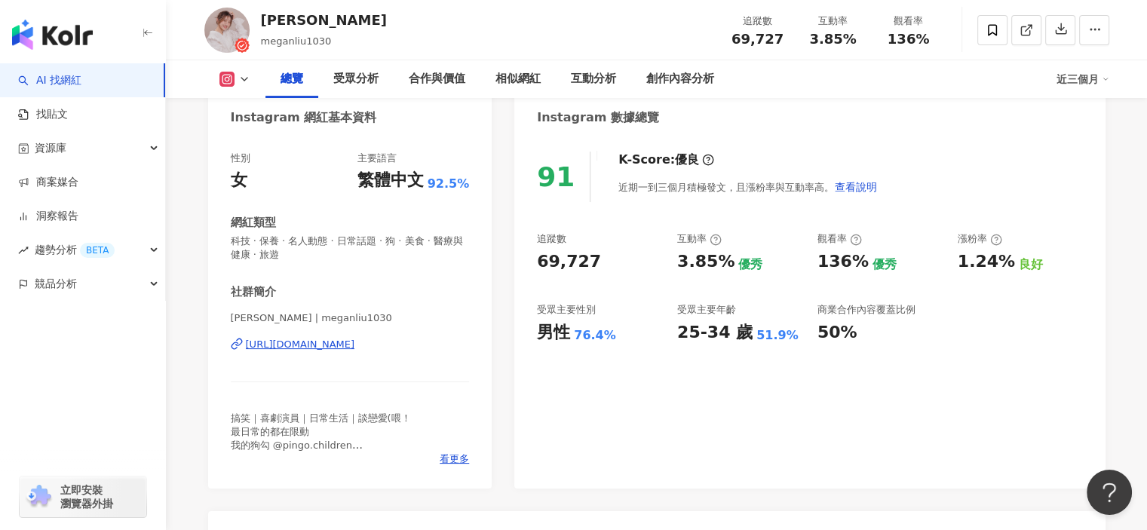
click at [342, 340] on div "[URL][DOMAIN_NAME]" at bounding box center [300, 345] width 109 height 14
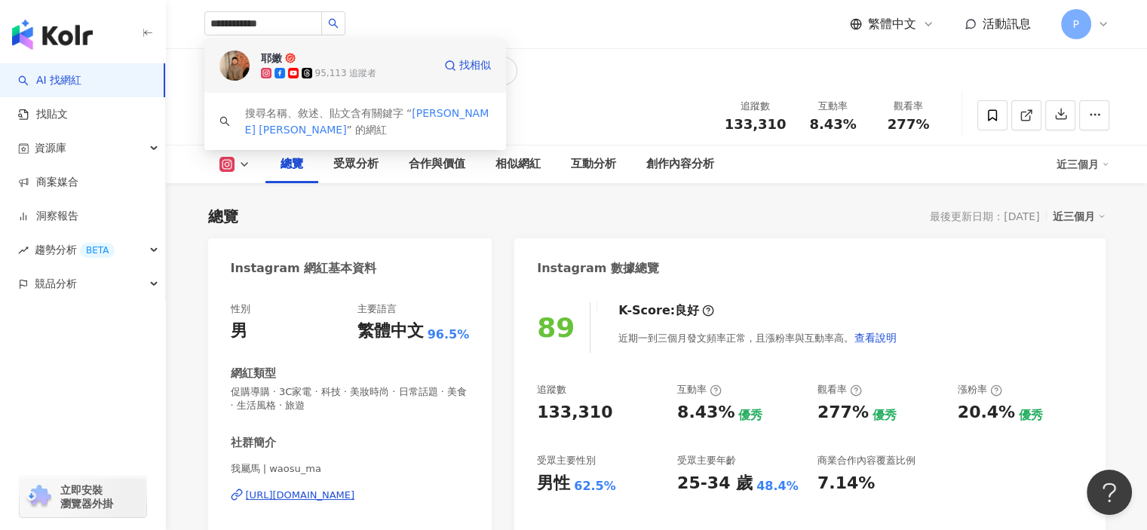
click at [362, 60] on div "耶嫩 95,113 追蹤者" at bounding box center [347, 66] width 172 height 30
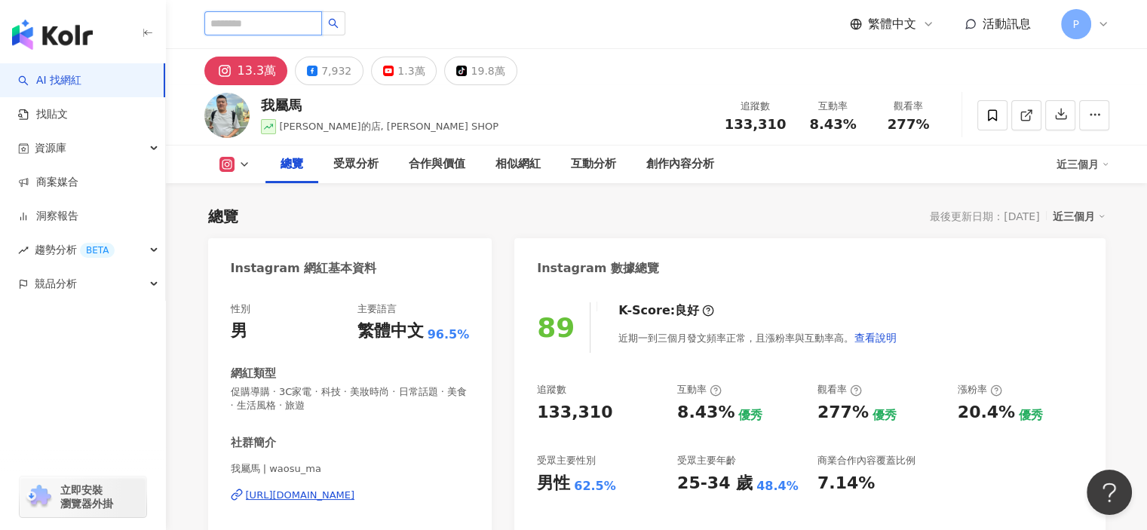
click at [296, 12] on input "search" at bounding box center [263, 23] width 118 height 24
paste input "**********"
type input "**********"
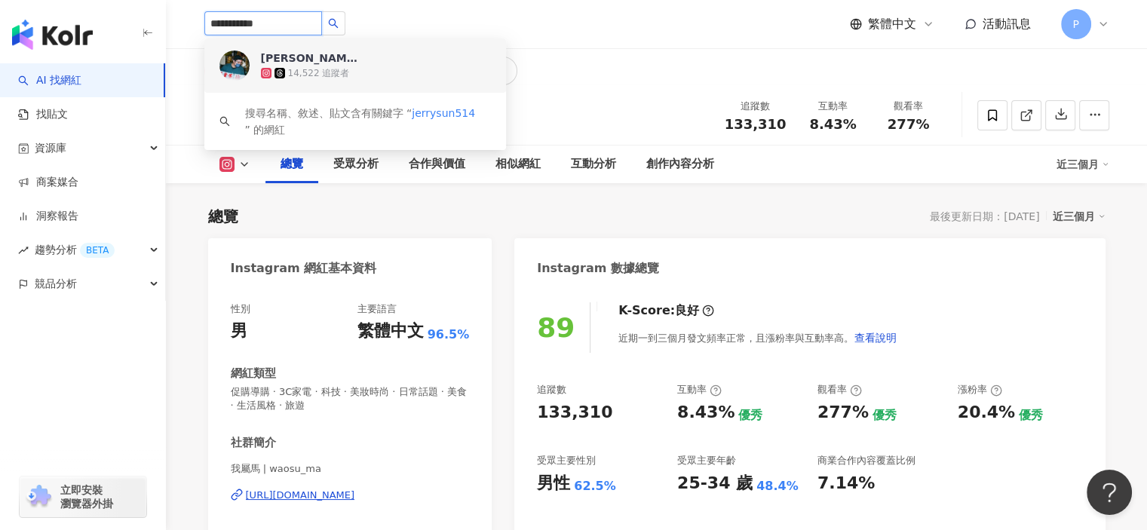
click at [355, 68] on div "14,522 追蹤者" at bounding box center [376, 73] width 230 height 15
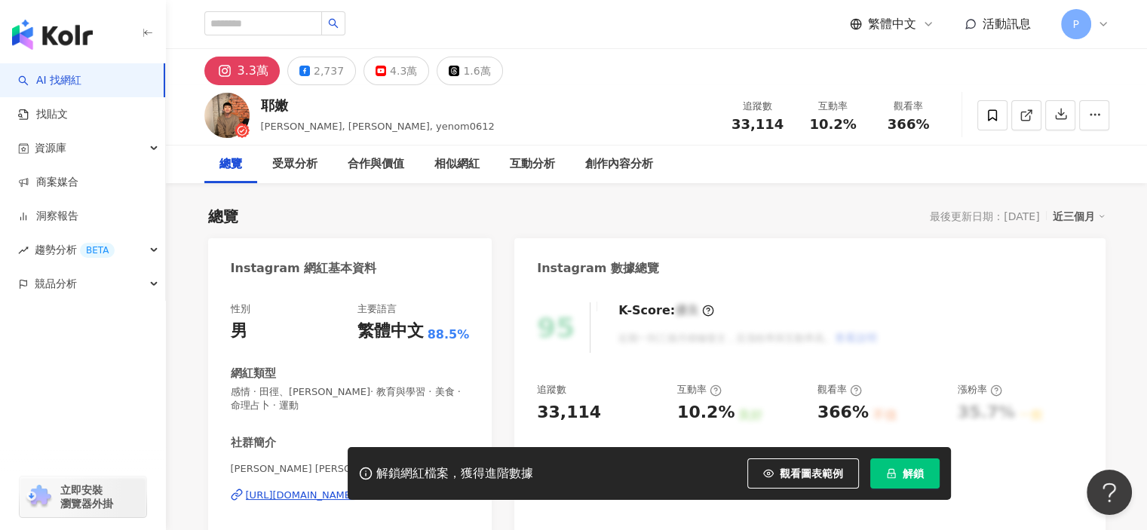
click at [899, 470] on button "解鎖" at bounding box center [904, 474] width 69 height 30
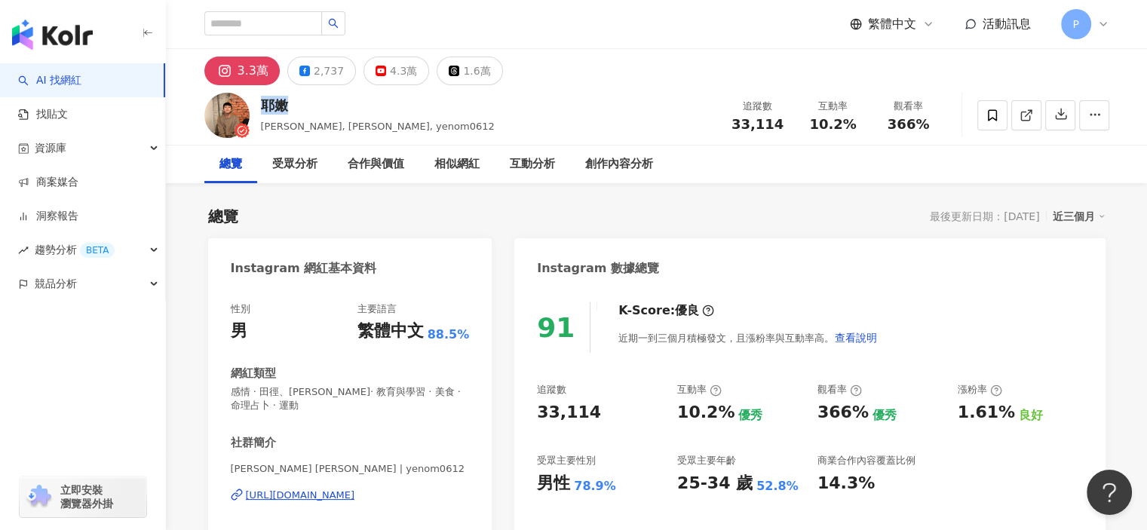
drag, startPoint x: 285, startPoint y: 109, endPoint x: 261, endPoint y: 109, distance: 24.1
click at [261, 109] on div "耶嫩" at bounding box center [378, 105] width 234 height 19
copy div "耶嫩"
click at [305, 63] on button "2,737" at bounding box center [321, 71] width 69 height 29
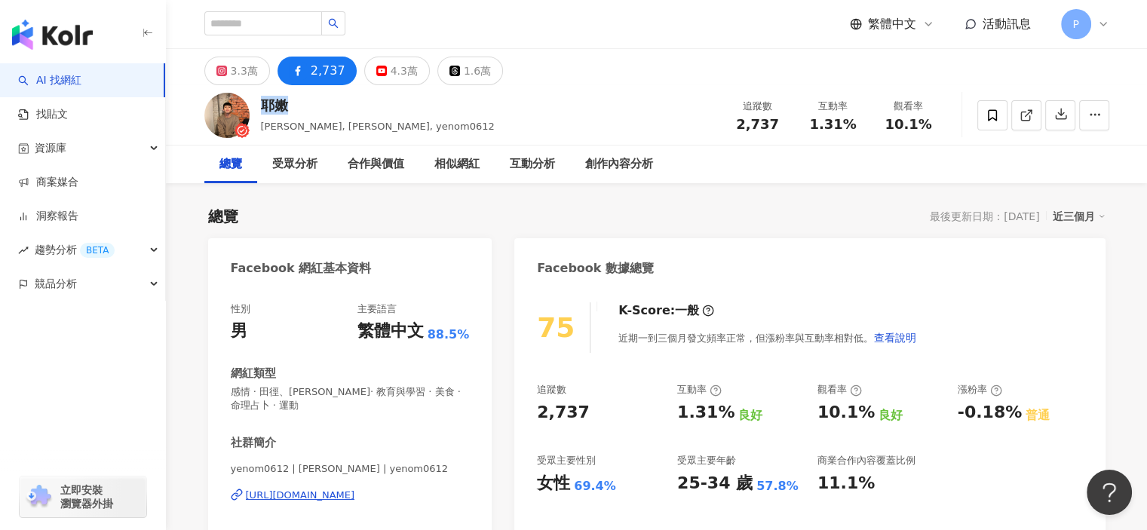
scroll to position [75, 0]
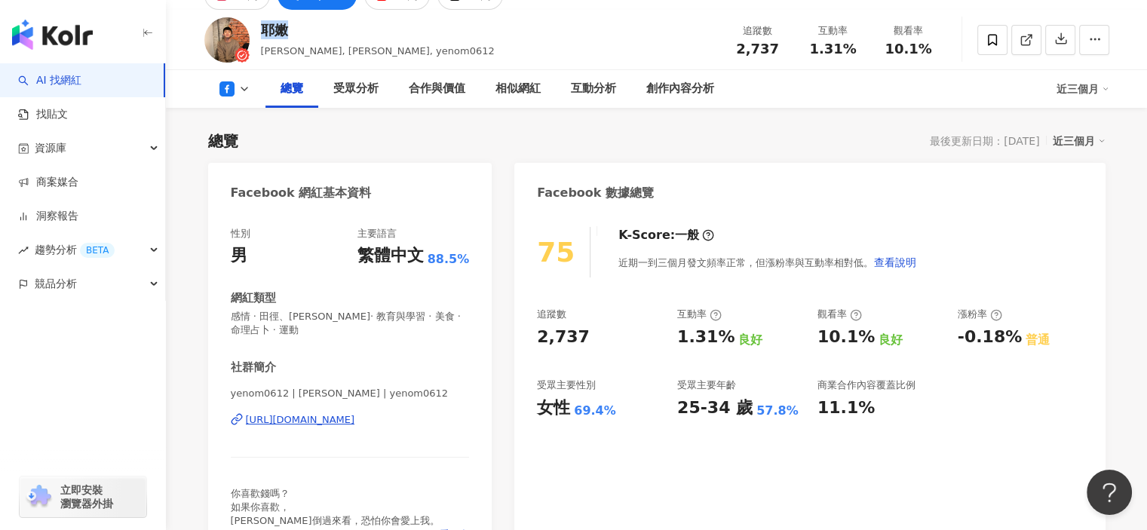
click at [350, 424] on div "https://www.facebook.com/2030987160302537" at bounding box center [300, 420] width 109 height 14
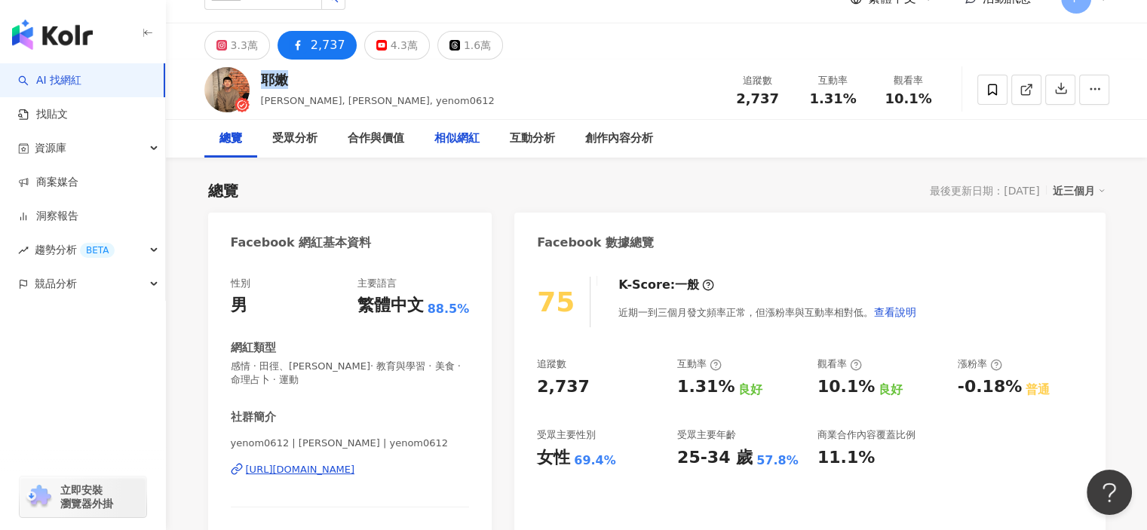
scroll to position [0, 0]
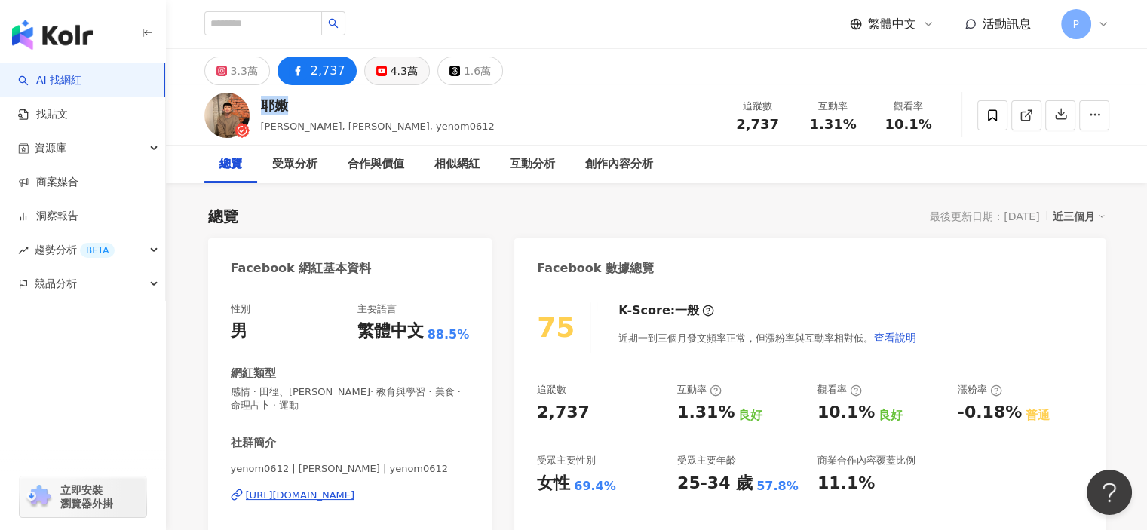
click at [373, 60] on button "4.3萬" at bounding box center [397, 71] width 66 height 29
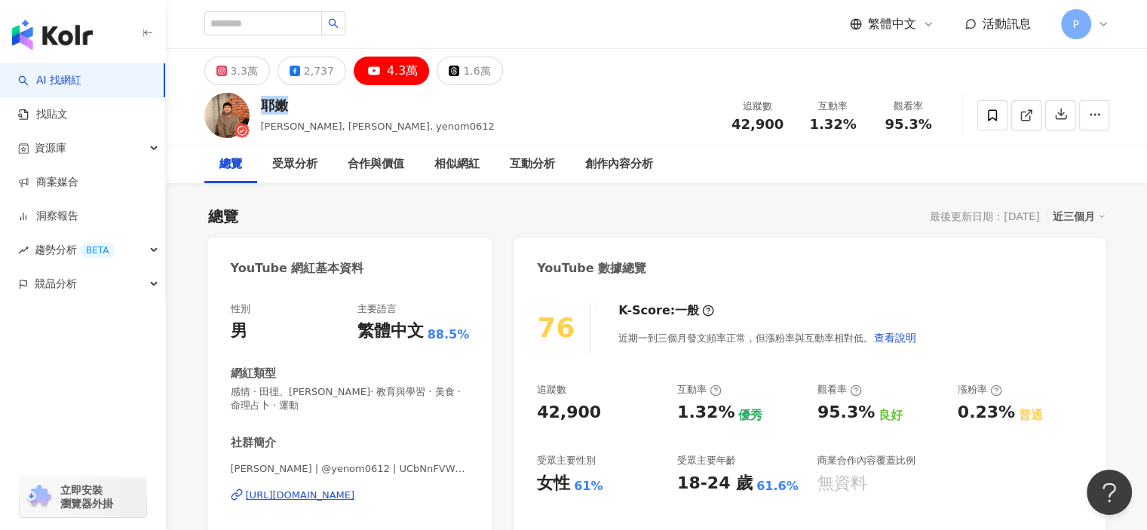
scroll to position [226, 0]
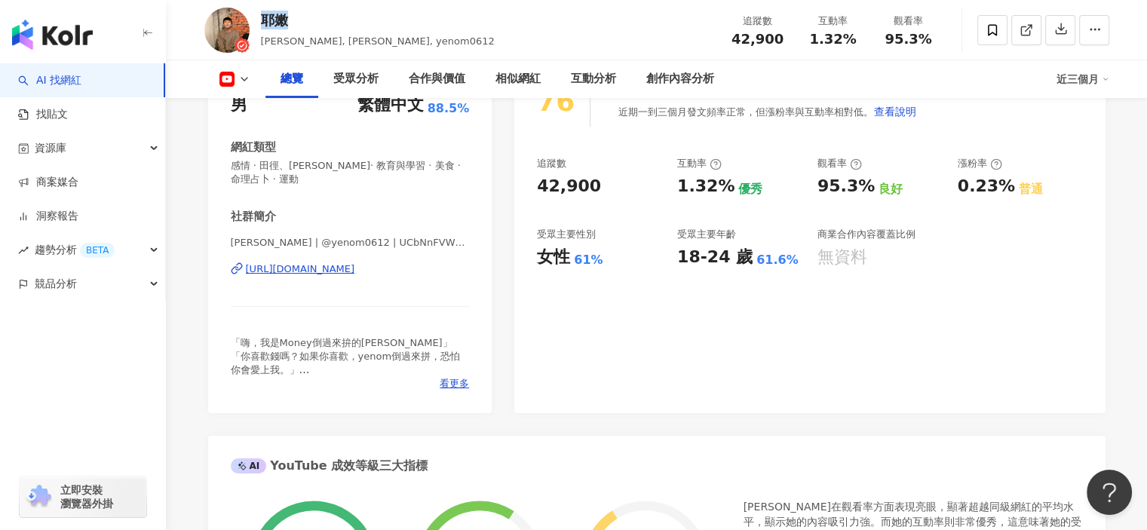
click at [355, 271] on div "https://www.youtube.com/channel/UCbNnFVWdOgiyWbbMl-eLb9w" at bounding box center [300, 269] width 109 height 14
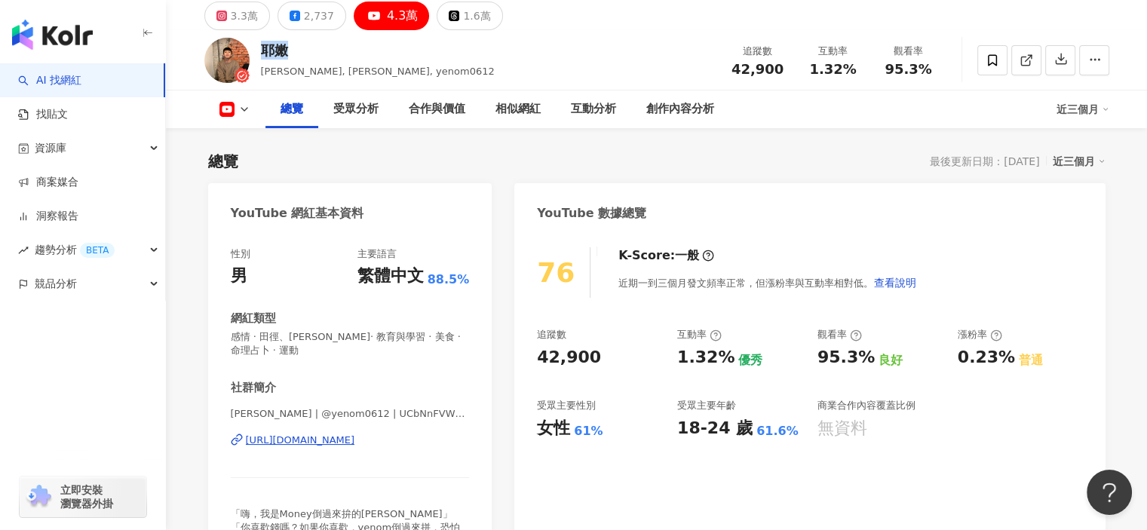
scroll to position [0, 0]
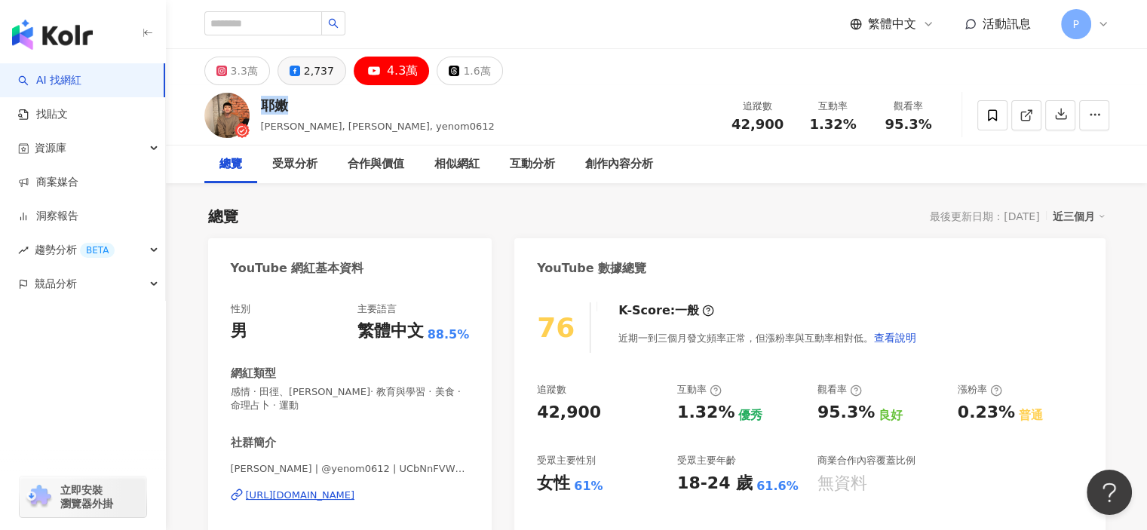
click at [311, 69] on div "2,737" at bounding box center [319, 70] width 30 height 21
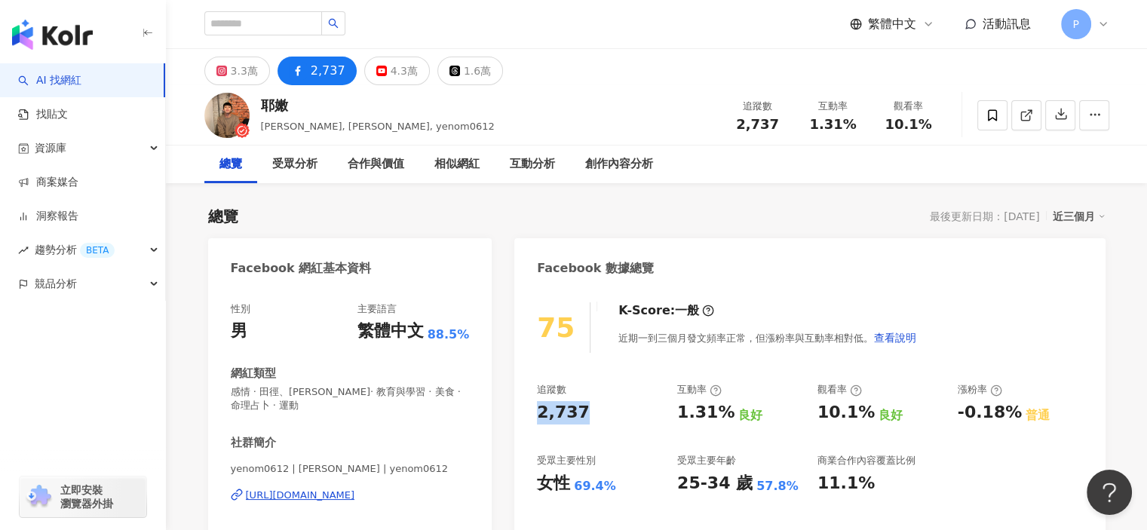
click at [537, 410] on div "2,737" at bounding box center [599, 412] width 125 height 23
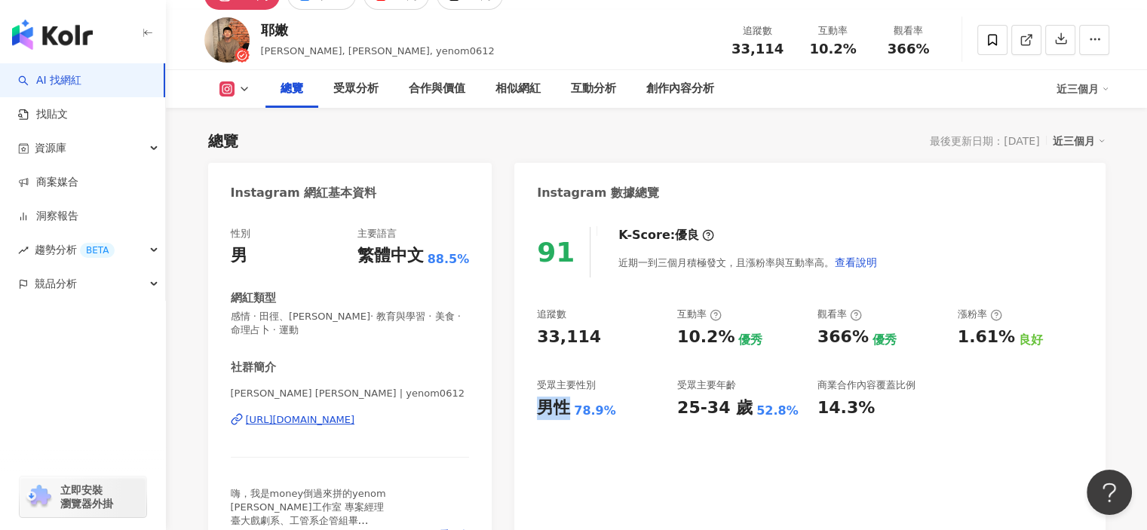
drag, startPoint x: 537, startPoint y: 406, endPoint x: 564, endPoint y: 413, distance: 28.2
click at [564, 413] on div "男性" at bounding box center [553, 408] width 33 height 23
drag, startPoint x: 574, startPoint y: 410, endPoint x: 619, endPoint y: 411, distance: 45.3
click at [619, 411] on div "男性 78.9%" at bounding box center [599, 408] width 125 height 23
copy div "78.9%"
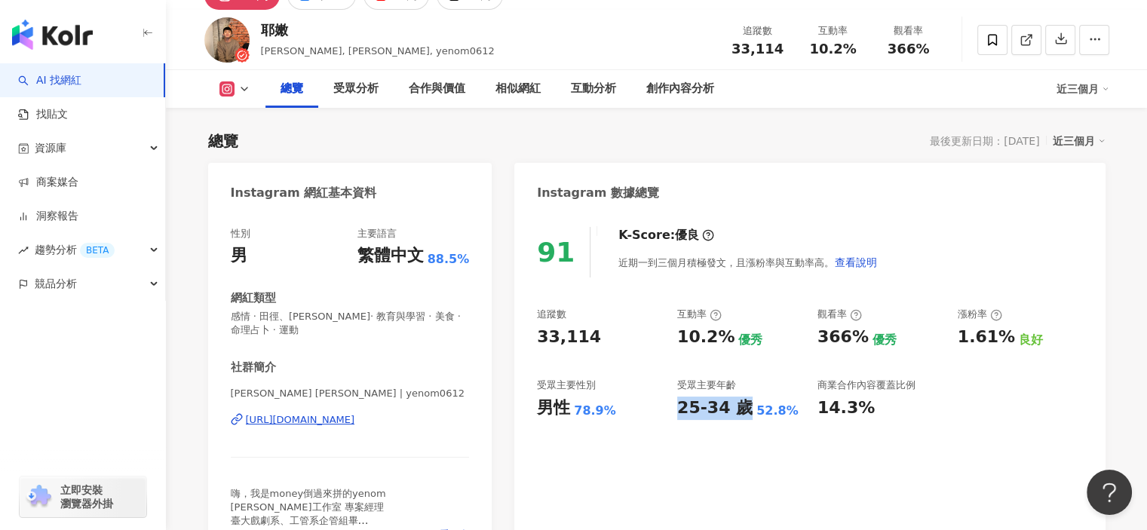
drag, startPoint x: 677, startPoint y: 410, endPoint x: 742, endPoint y: 410, distance: 64.9
click at [742, 410] on div "25-34 歲" at bounding box center [714, 408] width 75 height 23
copy div "25-34 歲"
drag, startPoint x: 744, startPoint y: 411, endPoint x: 785, endPoint y: 413, distance: 40.8
click at [785, 413] on div "25-34 歲 52.8%" at bounding box center [739, 408] width 125 height 23
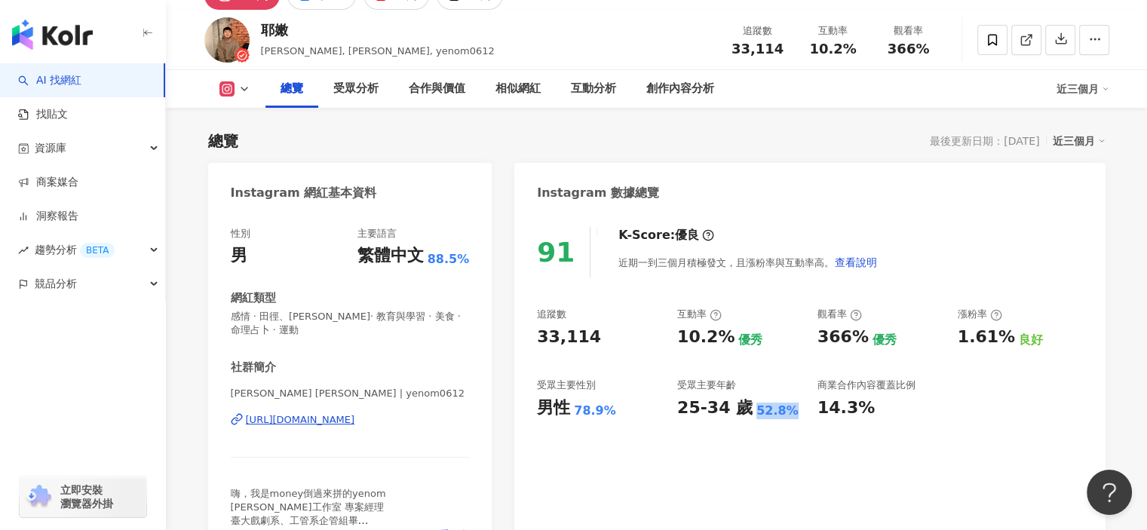
copy div "52.8%"
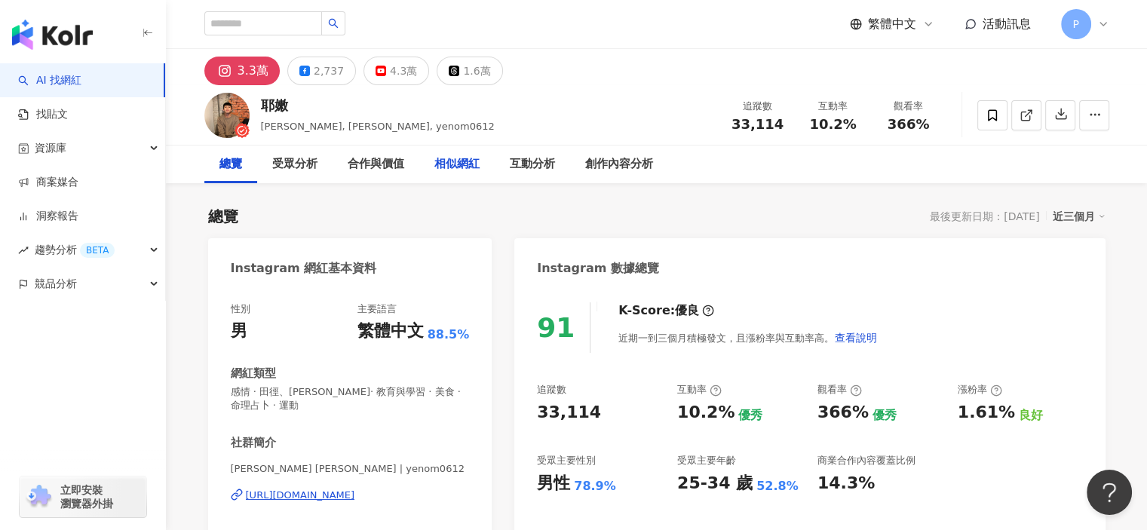
click at [456, 167] on div "相似網紅" at bounding box center [456, 164] width 45 height 18
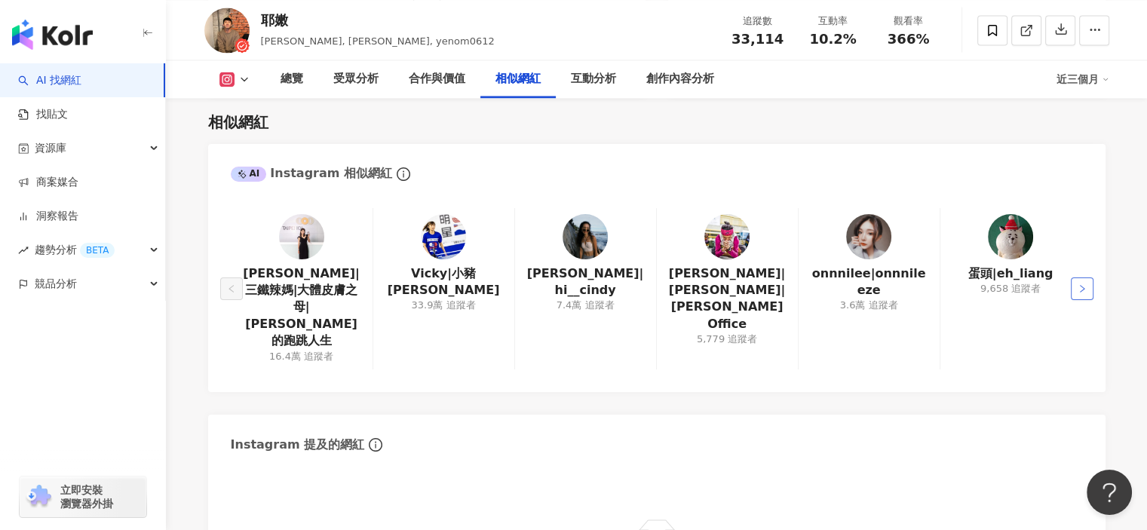
click at [1083, 284] on icon "right" at bounding box center [1082, 288] width 9 height 9
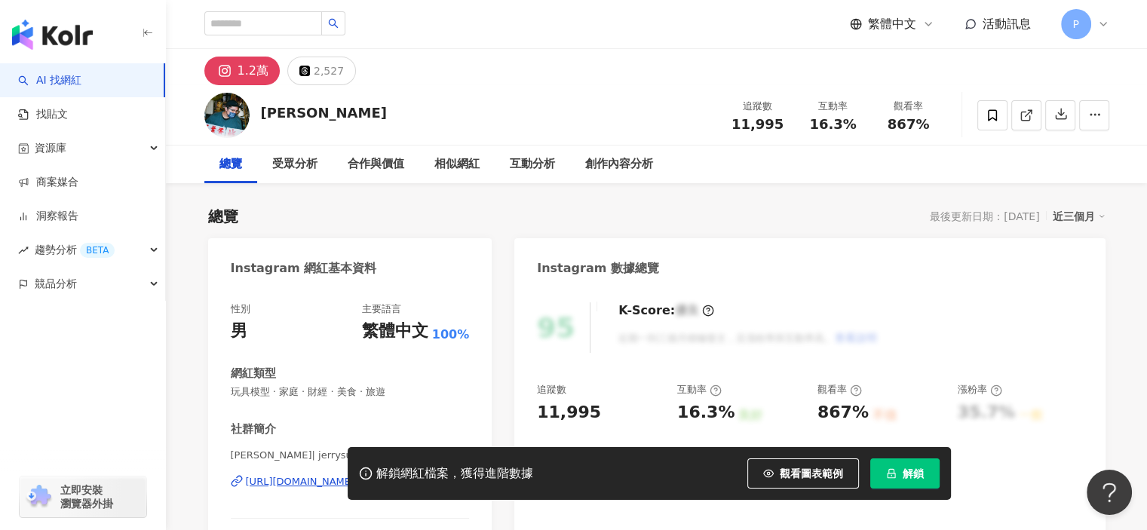
click at [908, 459] on button "解鎖" at bounding box center [904, 474] width 69 height 30
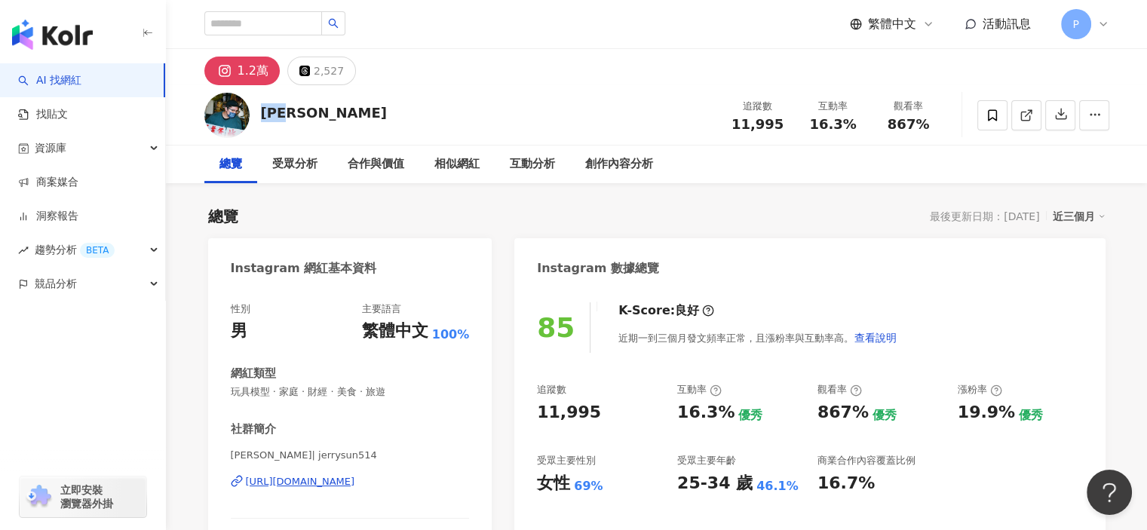
drag, startPoint x: 313, startPoint y: 110, endPoint x: 265, endPoint y: 106, distance: 48.4
click at [265, 106] on div "[PERSON_NAME] 追蹤數 11,995 互動率 16.3% 觀看率 867%" at bounding box center [656, 115] width 965 height 60
copy div "[PERSON_NAME]"
drag, startPoint x: 591, startPoint y: 413, endPoint x: 522, endPoint y: 419, distance: 69.6
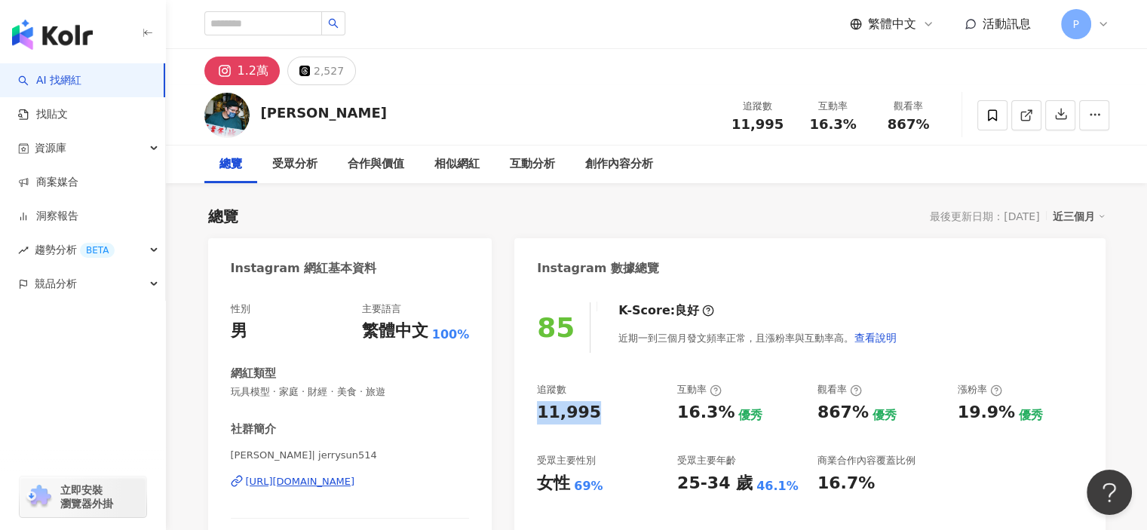
click at [522, 419] on div "85 K-Score : 良好 近期一到三個月發文頻率正常，且漲粉率與互動率高。 查看說明 追蹤數 11,995 互動率 16.3% 優秀 觀看率 867% …" at bounding box center [809, 456] width 591 height 339
copy div "11,995"
drag, startPoint x: 675, startPoint y: 415, endPoint x: 726, endPoint y: 415, distance: 51.3
click at [726, 415] on div "追蹤數 11,995 互動率 16.3% 優秀 觀看率 867% 優秀 漲粉率 19.9% 優秀 受眾主要性別 女性 69% 受眾主要年齡 25-34 歲 4…" at bounding box center [809, 439] width 545 height 112
copy div "16.3%"
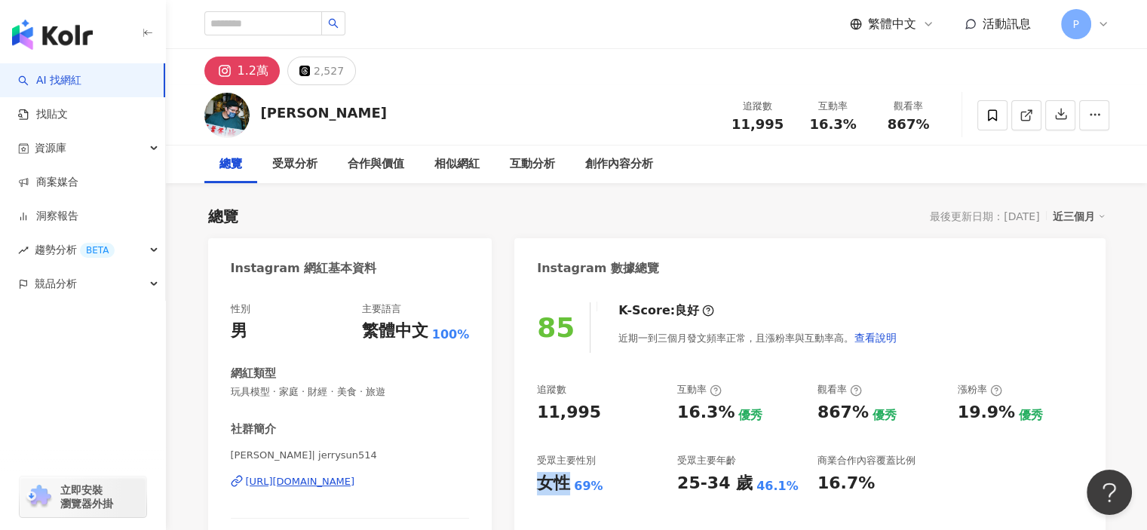
drag, startPoint x: 537, startPoint y: 478, endPoint x: 567, endPoint y: 483, distance: 30.6
click at [567, 483] on div "85 K-Score : 良好 近期一到三個月發文頻率正常，且漲粉率與互動率高。 查看說明 追蹤數 11,995 互動率 16.3% 優秀 觀看率 867% …" at bounding box center [809, 456] width 591 height 339
copy div "女性"
drag, startPoint x: 573, startPoint y: 483, endPoint x: 619, endPoint y: 484, distance: 46.0
click at [619, 484] on div "女性 69%" at bounding box center [599, 483] width 125 height 23
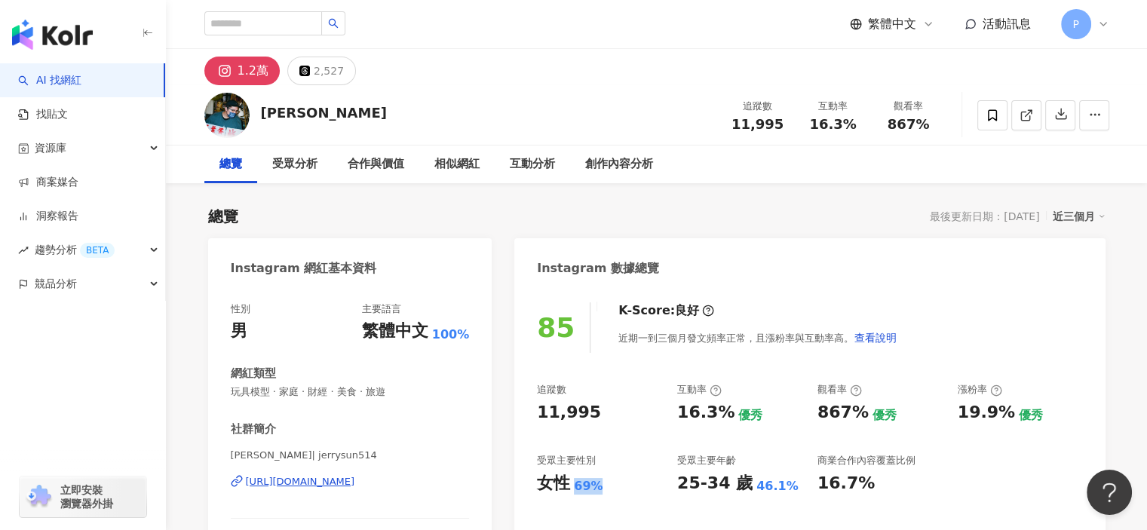
copy div "69%"
drag, startPoint x: 681, startPoint y: 491, endPoint x: 742, endPoint y: 488, distance: 61.2
click at [742, 488] on div "追蹤數 11,995 互動率 16.3% 優秀 觀看率 867% 優秀 漲粉率 19.9% 優秀 受眾主要性別 女性 69% 受眾主要年齡 25-34 歲 4…" at bounding box center [809, 439] width 545 height 112
copy div "25-34 歲"
drag, startPoint x: 749, startPoint y: 488, endPoint x: 784, endPoint y: 483, distance: 35.8
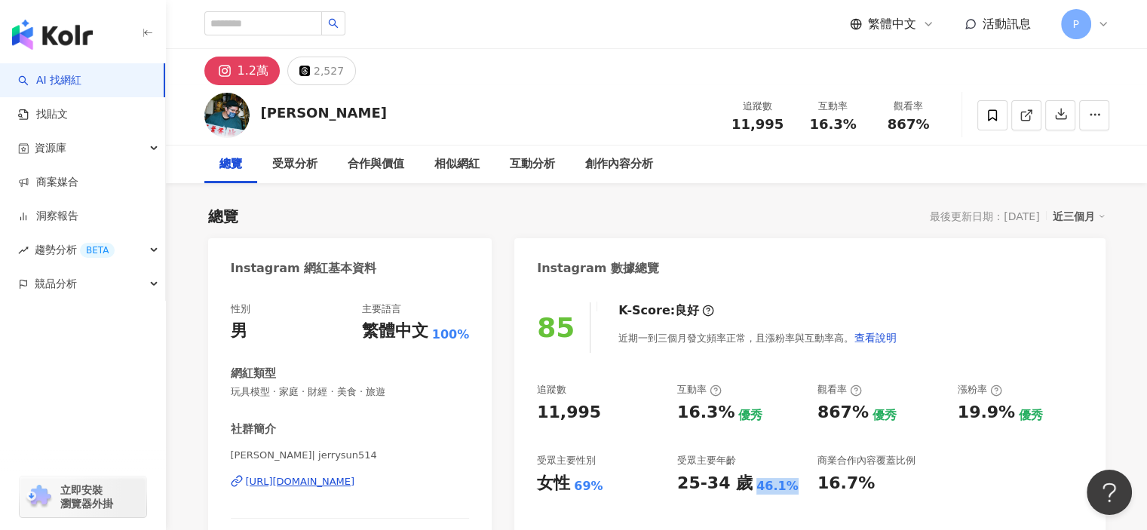
click at [784, 483] on div "25-34 歲 46.1%" at bounding box center [739, 483] width 125 height 23
copy div "46.1%"
